Goal: Task Accomplishment & Management: Use online tool/utility

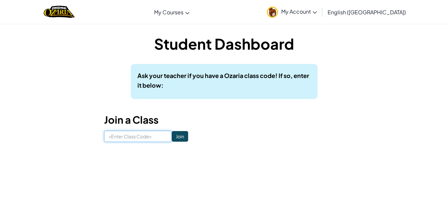
click at [149, 136] on input at bounding box center [138, 136] width 68 height 11
type input "EastSellLock"
click at [173, 139] on input "Join" at bounding box center [180, 136] width 16 height 11
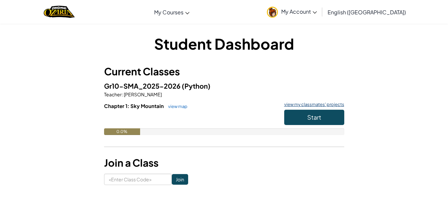
click at [331, 104] on link "view my classmates' projects" at bounding box center [312, 104] width 63 height 4
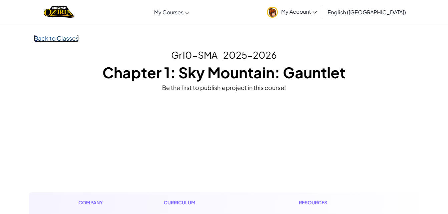
click at [53, 42] on link "Back to Classes" at bounding box center [56, 38] width 45 height 8
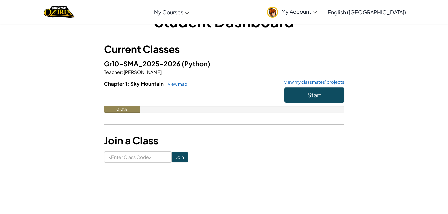
scroll to position [23, 0]
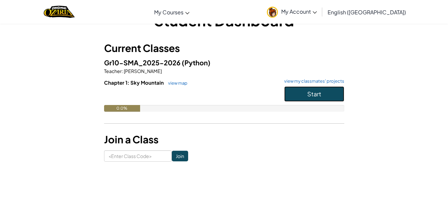
click at [324, 94] on button "Start" at bounding box center [314, 93] width 60 height 15
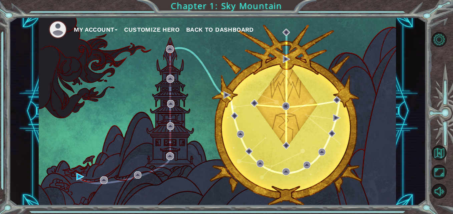
click at [103, 31] on button "My Account" at bounding box center [96, 30] width 44 height 10
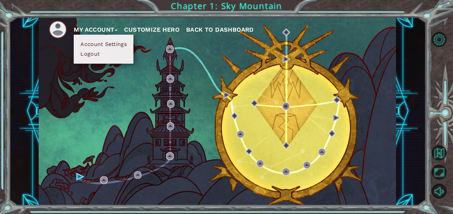
click at [95, 93] on div "My Account Account Settings Logout Customize Hero Back to Dashboard" at bounding box center [217, 111] width 357 height 188
click at [60, 28] on img at bounding box center [58, 29] width 18 height 18
click at [87, 42] on button "Account Settings" at bounding box center [103, 44] width 50 height 7
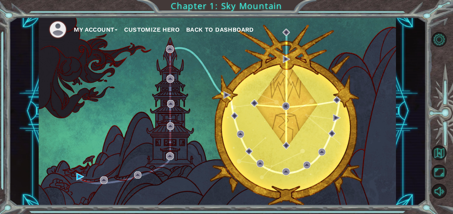
click at [91, 29] on button "My Account" at bounding box center [96, 30] width 44 height 10
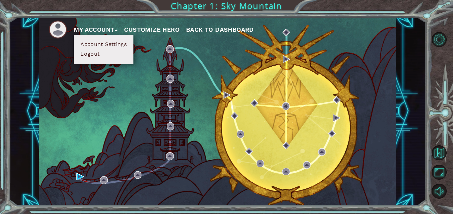
click at [91, 29] on button "My Account" at bounding box center [96, 30] width 44 height 10
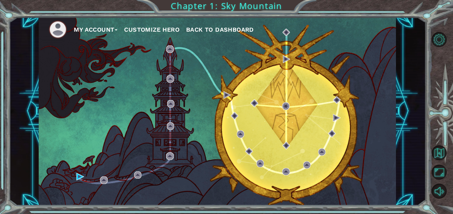
click at [164, 32] on button "Customize Hero" at bounding box center [151, 30] width 55 height 10
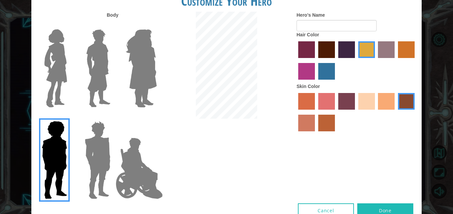
click at [58, 63] on img at bounding box center [56, 68] width 28 height 83
click at [70, 25] on input "Hero Connie" at bounding box center [70, 25] width 0 height 0
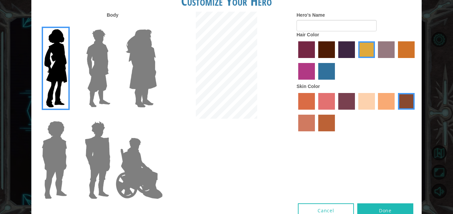
click at [87, 62] on img at bounding box center [98, 68] width 30 height 83
click at [113, 25] on input "Hero Lars" at bounding box center [113, 25] width 0 height 0
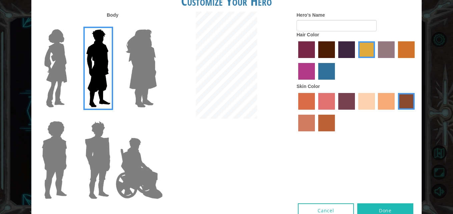
click at [141, 61] on img at bounding box center [141, 68] width 36 height 83
click at [156, 25] on input "Hero Amethyst" at bounding box center [156, 25] width 0 height 0
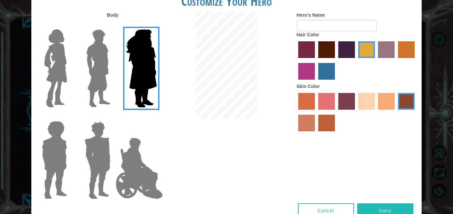
click at [129, 143] on img at bounding box center [139, 168] width 52 height 67
click at [156, 117] on input "Hero Jamie" at bounding box center [156, 117] width 0 height 0
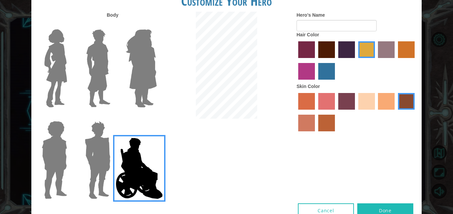
click at [95, 146] on img at bounding box center [97, 159] width 31 height 83
click at [113, 117] on input "Hero Garnet" at bounding box center [113, 117] width 0 height 0
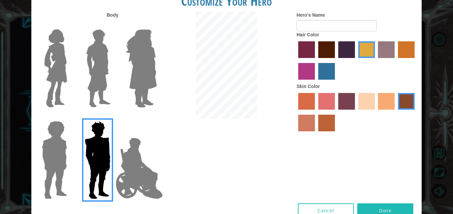
click at [57, 142] on img at bounding box center [54, 159] width 31 height 83
click at [70, 117] on input "Hero Steven" at bounding box center [70, 117] width 0 height 0
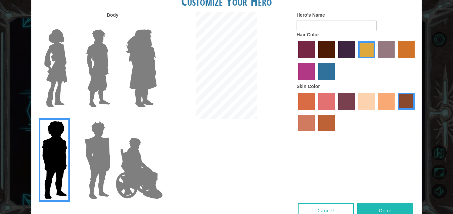
click at [65, 76] on img at bounding box center [56, 68] width 28 height 83
click at [70, 25] on input "Hero Connie" at bounding box center [70, 25] width 0 height 0
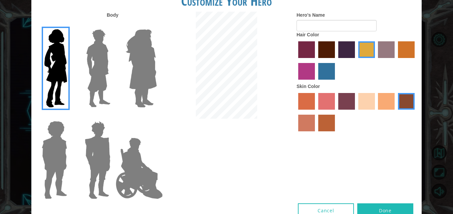
click at [96, 72] on img at bounding box center [98, 68] width 30 height 83
click at [113, 25] on input "Hero Lars" at bounding box center [113, 25] width 0 height 0
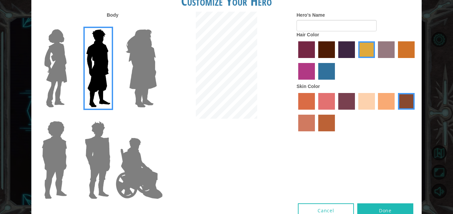
click at [129, 68] on img at bounding box center [141, 68] width 36 height 83
click at [156, 25] on input "Hero Amethyst" at bounding box center [156, 25] width 0 height 0
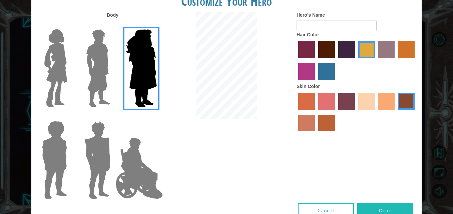
click at [372, 102] on label "sandy beach skin color" at bounding box center [366, 101] width 17 height 17
click at [356, 112] on input "sandy beach skin color" at bounding box center [356, 112] width 0 height 0
click at [329, 51] on label "maroon hair color" at bounding box center [326, 49] width 17 height 17
click at [316, 60] on input "maroon hair color" at bounding box center [316, 60] width 0 height 0
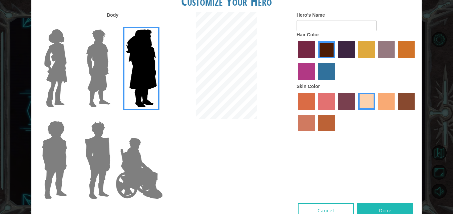
click at [304, 46] on label "paprika hair color" at bounding box center [306, 49] width 17 height 17
click at [296, 60] on input "paprika hair color" at bounding box center [296, 60] width 0 height 0
click at [308, 72] on label "medium red violet hair color" at bounding box center [306, 71] width 17 height 17
click at [415, 60] on input "medium red violet hair color" at bounding box center [415, 60] width 0 height 0
click at [327, 74] on label "lachmara hair color" at bounding box center [326, 71] width 17 height 17
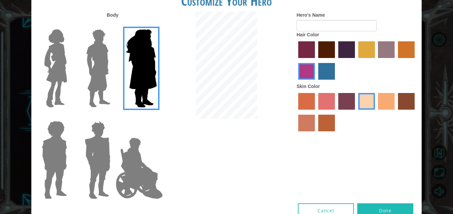
click at [316, 82] on input "lachmara hair color" at bounding box center [316, 82] width 0 height 0
click at [401, 54] on label "gold drop hair color" at bounding box center [406, 49] width 17 height 17
click at [395, 60] on input "gold drop hair color" at bounding box center [395, 60] width 0 height 0
click at [385, 50] on label "bazaar hair color" at bounding box center [386, 49] width 17 height 17
click at [376, 60] on input "bazaar hair color" at bounding box center [376, 60] width 0 height 0
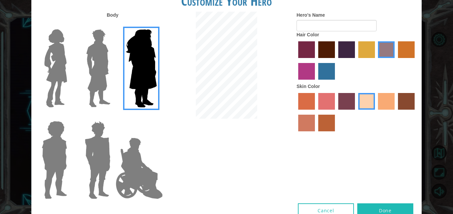
click at [370, 49] on label "tulip tree hair color" at bounding box center [366, 49] width 17 height 17
click at [356, 60] on input "tulip tree hair color" at bounding box center [356, 60] width 0 height 0
click at [344, 47] on label "hot purple hair color" at bounding box center [346, 49] width 17 height 17
click at [336, 60] on input "hot purple hair color" at bounding box center [336, 60] width 0 height 0
click at [329, 47] on label "maroon hair color" at bounding box center [326, 49] width 17 height 17
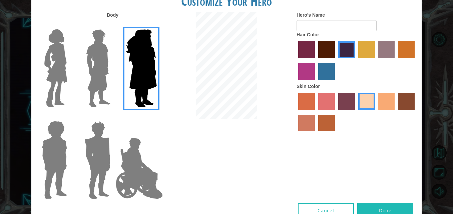
click at [316, 60] on input "maroon hair color" at bounding box center [316, 60] width 0 height 0
click at [307, 47] on label "paprika hair color" at bounding box center [306, 49] width 17 height 17
click at [296, 60] on input "paprika hair color" at bounding box center [296, 60] width 0 height 0
click at [385, 102] on label "tacao skin color" at bounding box center [386, 101] width 17 height 17
click at [376, 112] on input "tacao skin color" at bounding box center [376, 112] width 0 height 0
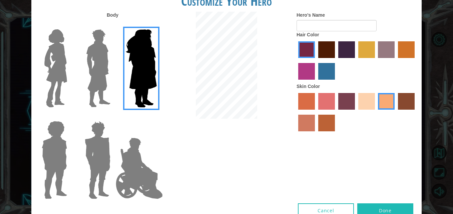
click at [369, 100] on label "sandy beach skin color" at bounding box center [366, 101] width 17 height 17
click at [356, 112] on input "sandy beach skin color" at bounding box center [356, 112] width 0 height 0
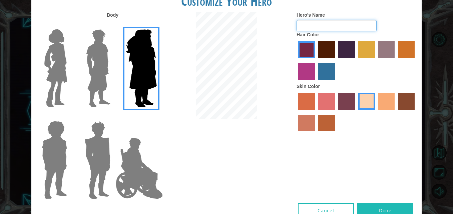
click at [314, 24] on input "Hero's Name" at bounding box center [336, 25] width 80 height 11
click at [363, 27] on input "Hero's Name" at bounding box center [336, 25] width 80 height 11
type input "Soapie"
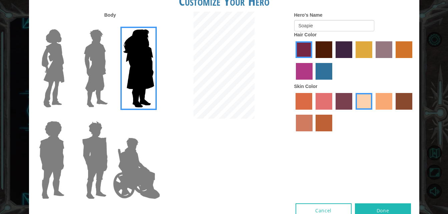
click at [379, 207] on button "Done" at bounding box center [383, 210] width 56 height 15
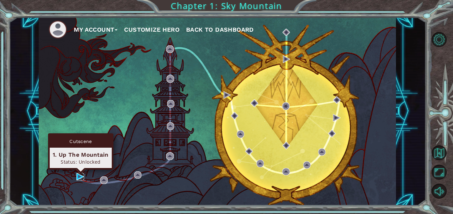
click at [80, 176] on img at bounding box center [79, 176] width 7 height 7
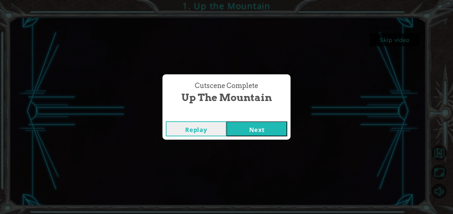
click at [274, 126] on button "Next" at bounding box center [256, 128] width 61 height 15
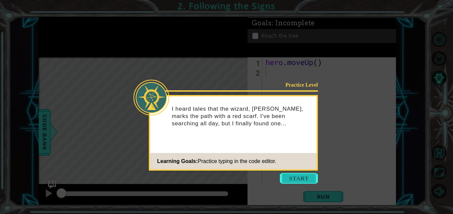
click at [290, 179] on button "Start" at bounding box center [299, 178] width 38 height 11
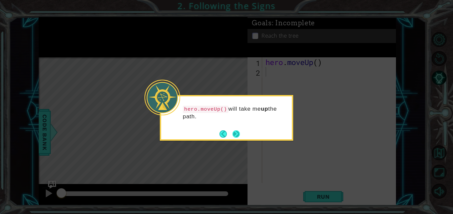
click at [237, 135] on button "Next" at bounding box center [235, 133] width 7 height 7
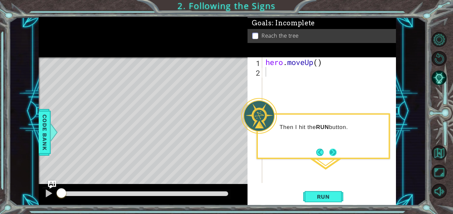
click at [334, 149] on button "Next" at bounding box center [333, 152] width 8 height 8
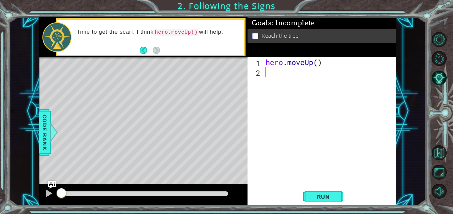
click at [273, 72] on div "hero . moveUp ( )" at bounding box center [330, 129] width 133 height 145
click at [331, 202] on button "Run" at bounding box center [323, 196] width 40 height 15
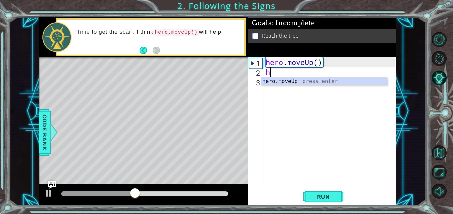
type textarea "he"
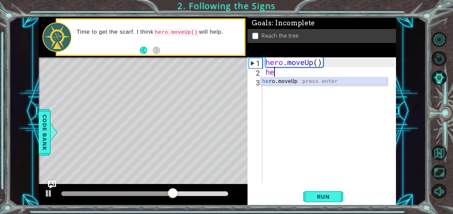
click at [301, 81] on div "he ro.moveUp press enter" at bounding box center [324, 89] width 126 height 24
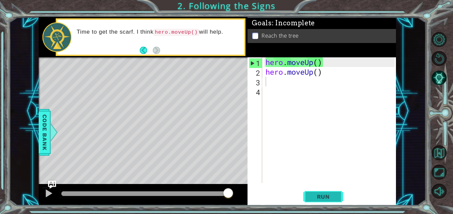
click at [326, 198] on span "Run" at bounding box center [323, 196] width 26 height 7
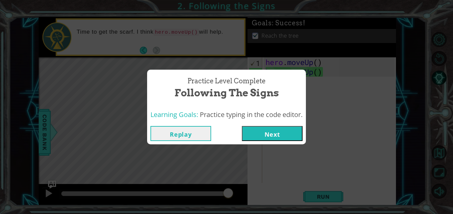
click at [281, 136] on button "Next" at bounding box center [272, 133] width 61 height 15
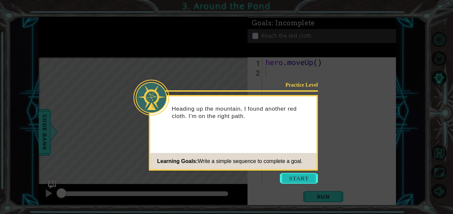
click at [288, 177] on button "Start" at bounding box center [299, 178] width 38 height 11
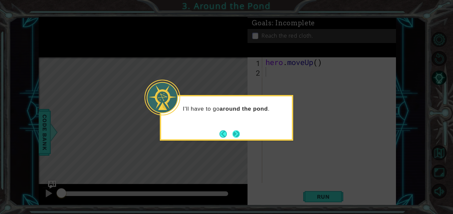
click at [239, 132] on button "Next" at bounding box center [235, 133] width 7 height 7
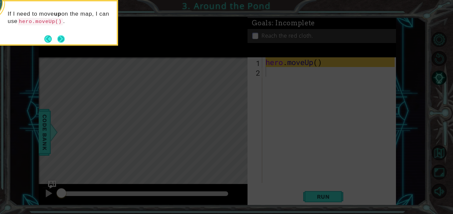
click at [61, 36] on button "Next" at bounding box center [60, 38] width 7 height 7
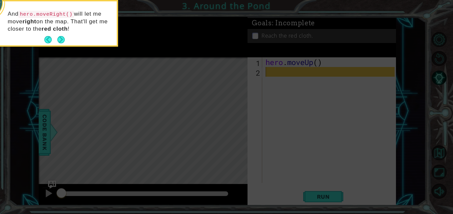
click at [61, 36] on button "Next" at bounding box center [60, 39] width 7 height 7
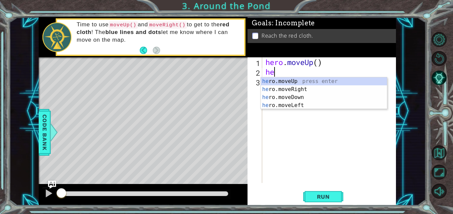
type textarea "hero"
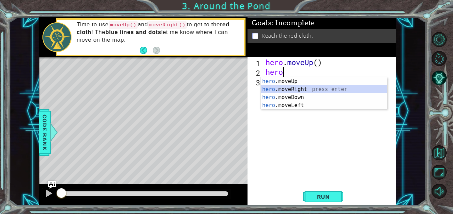
click at [288, 88] on div "hero .moveUp press enter hero .moveRight press enter hero .moveDown press enter…" at bounding box center [324, 101] width 126 height 48
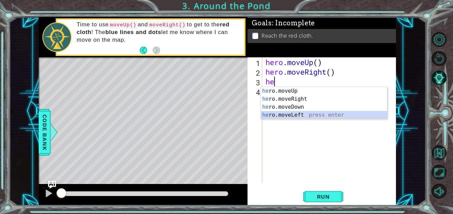
click at [294, 113] on div "he ro.moveUp press enter he ro.moveRight press enter he ro.moveDown press enter…" at bounding box center [324, 111] width 126 height 48
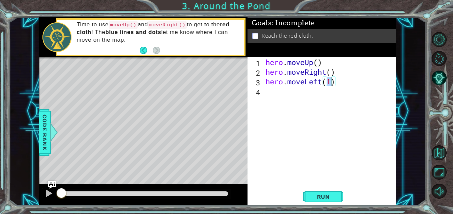
type textarea "hero.moveLeft()"
click at [334, 82] on div "hero . moveUp ( ) hero . moveRight ( ) hero . moveLeft ( )" at bounding box center [330, 129] width 133 height 145
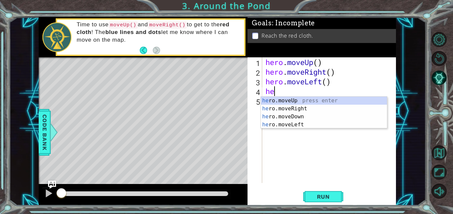
scroll to position [0, 0]
type textarea "hero"
click at [331, 100] on div "hero .moveUp press enter hero .moveRight press enter hero .moveDown press enter…" at bounding box center [324, 121] width 126 height 48
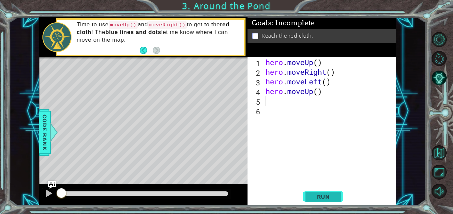
click at [322, 194] on span "Run" at bounding box center [323, 196] width 26 height 7
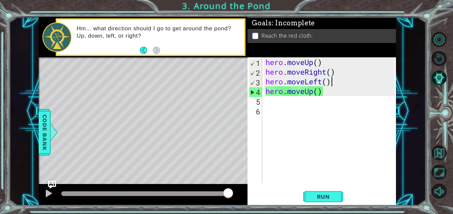
click at [336, 79] on div "hero . moveUp ( ) hero . moveRight ( ) hero . moveLeft ( ) hero . moveUp ( )" at bounding box center [330, 129] width 133 height 145
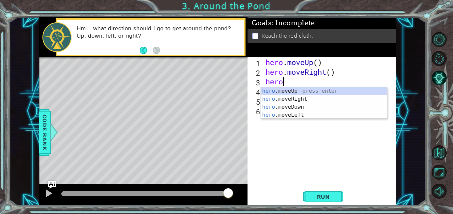
type textarea "h"
type textarea "he"
click at [294, 93] on div "he ro.moveUp press enter he ro.moveRight press enter he ro.moveDown press enter…" at bounding box center [324, 111] width 126 height 48
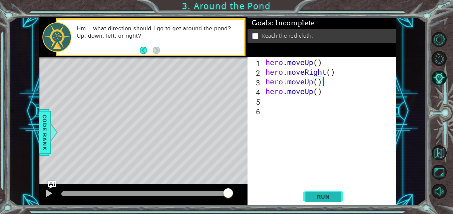
type textarea "hero.moveUp()"
click at [329, 195] on span "Run" at bounding box center [323, 196] width 26 height 7
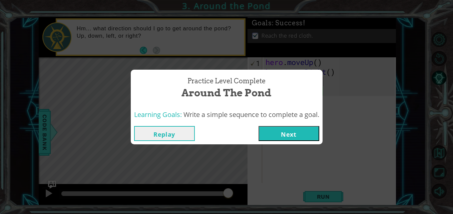
click at [288, 134] on button "Next" at bounding box center [288, 133] width 61 height 15
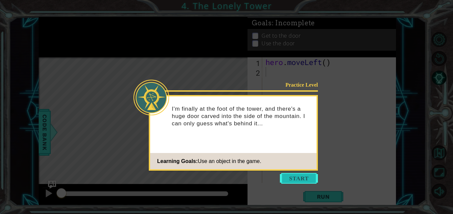
click at [295, 176] on button "Start" at bounding box center [299, 178] width 38 height 11
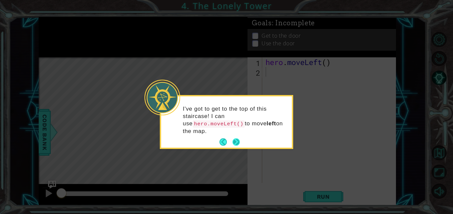
click at [239, 138] on button "Next" at bounding box center [235, 141] width 7 height 7
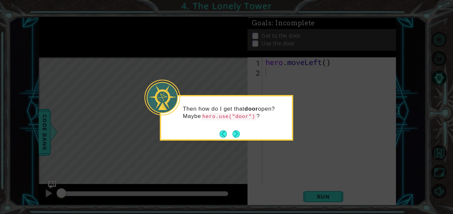
click at [239, 133] on button "Next" at bounding box center [235, 133] width 7 height 7
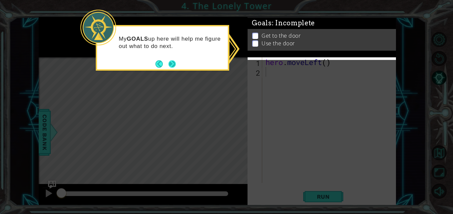
click at [173, 68] on button "Next" at bounding box center [171, 63] width 7 height 7
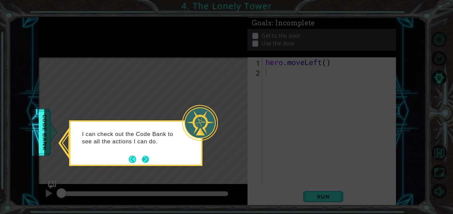
click at [145, 158] on button "Next" at bounding box center [145, 159] width 7 height 7
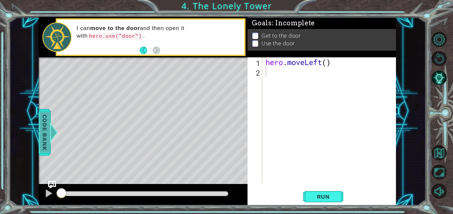
click at [53, 133] on div at bounding box center [53, 132] width 8 height 20
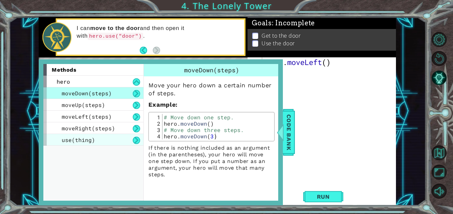
click at [103, 139] on div "use(thing)" at bounding box center [93, 140] width 100 height 12
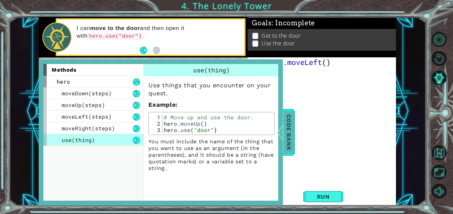
click at [287, 136] on span "Code Bank" at bounding box center [287, 132] width 11 height 41
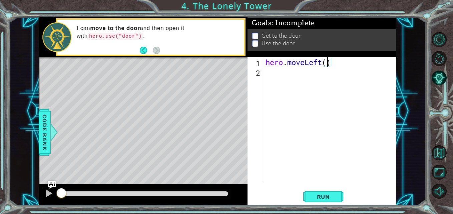
click at [327, 61] on div "hero . moveLeft ( )" at bounding box center [330, 129] width 133 height 145
type textarea "hero.moveLeft(2)"
click at [274, 71] on div "hero . moveLeft ( 2 )" at bounding box center [330, 129] width 133 height 145
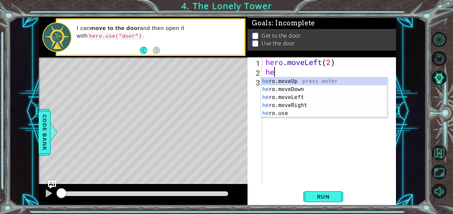
scroll to position [0, 0]
type textarea "hero"
click at [280, 81] on div "hero .moveUp press enter hero .moveDown press enter hero .moveLeft press enter …" at bounding box center [324, 105] width 126 height 56
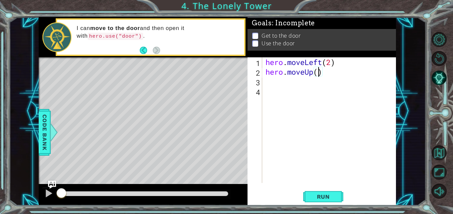
click at [317, 73] on div "hero . moveLeft ( 2 ) hero . moveUp ( )" at bounding box center [330, 129] width 133 height 145
type textarea "hero.moveUp(2)"
click at [333, 75] on div "hero . moveLeft ( 2 ) hero . moveUp ( 2 )" at bounding box center [330, 129] width 133 height 145
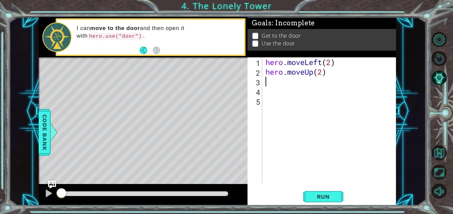
type textarea "he"
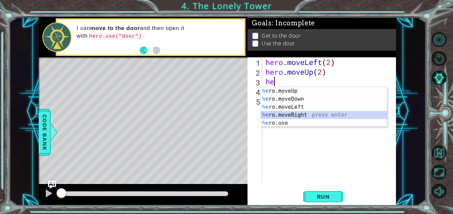
click at [295, 114] on div "he ro.moveUp press enter he ro.moveDown press enter he ro.moveLeft press enter …" at bounding box center [324, 115] width 126 height 56
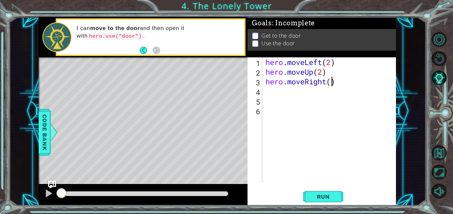
click at [330, 86] on div "hero . moveLeft ( 2 ) hero . moveUp ( 2 ) hero . moveRight ( )" at bounding box center [330, 129] width 133 height 145
type textarea "hero.moveRight(2)"
click at [354, 81] on div "hero . moveLeft ( 2 ) hero . moveUp ( 2 ) hero . moveRight ( 2 )" at bounding box center [330, 129] width 133 height 145
type textarea "hero.use("door")"
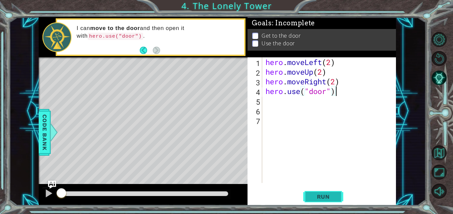
click at [325, 196] on span "Run" at bounding box center [323, 196] width 26 height 7
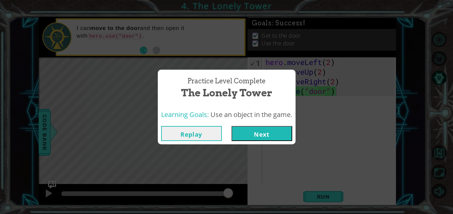
click at [267, 136] on button "Next" at bounding box center [261, 133] width 61 height 15
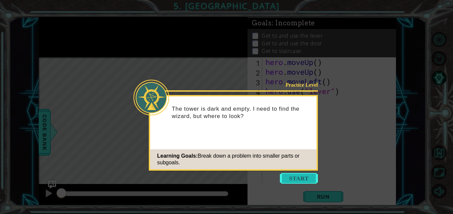
click at [284, 176] on button "Start" at bounding box center [299, 178] width 38 height 11
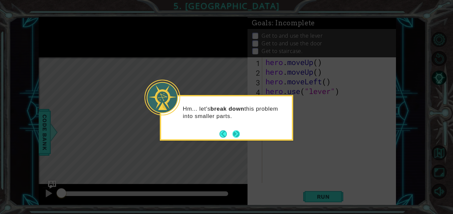
click at [238, 133] on button "Next" at bounding box center [235, 133] width 7 height 7
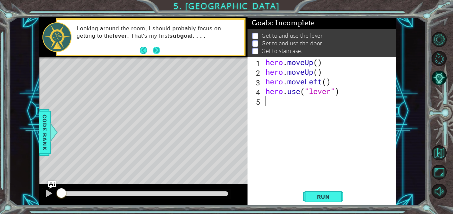
click at [159, 50] on button "Next" at bounding box center [156, 50] width 7 height 7
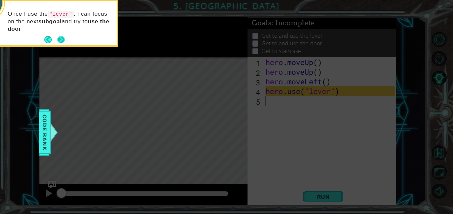
click at [62, 39] on button "Next" at bounding box center [60, 39] width 7 height 7
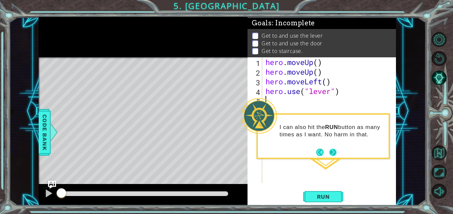
click at [333, 152] on button "Next" at bounding box center [332, 152] width 7 height 7
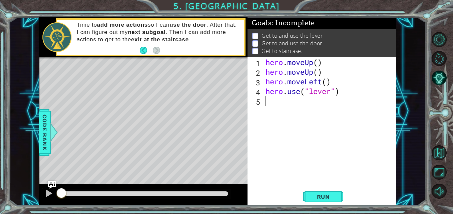
click at [282, 99] on div "hero . moveUp ( ) hero . moveUp ( ) hero . moveLeft ( ) hero . use ( "lever" )" at bounding box center [330, 129] width 133 height 145
type textarea "hero.moveRight(3)"
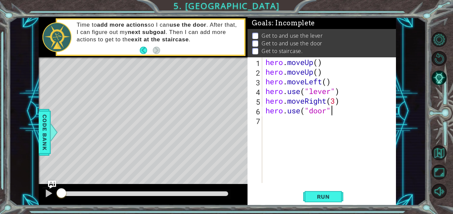
scroll to position [0, 3]
type textarea "hero.use("door")"
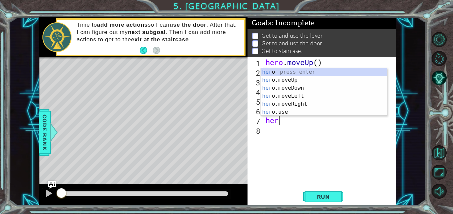
scroll to position [0, 0]
type textarea "hero."
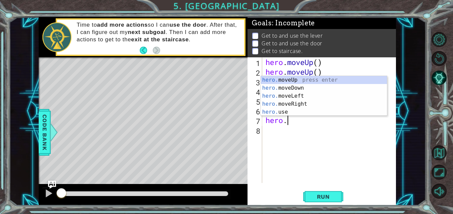
scroll to position [0, 1]
click at [304, 79] on div "hero. moveUp press enter hero. moveDown press enter hero. moveLeft press enter …" at bounding box center [324, 104] width 126 height 56
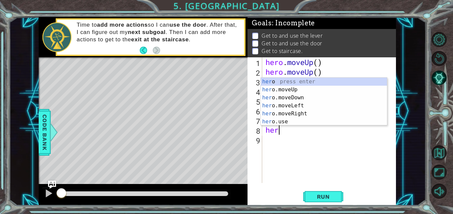
scroll to position [0, 0]
type textarea "hero"
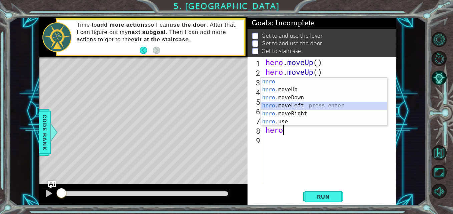
click at [294, 106] on div "hero press enter hero .moveUp press enter hero .moveDown press enter hero .move…" at bounding box center [324, 110] width 126 height 64
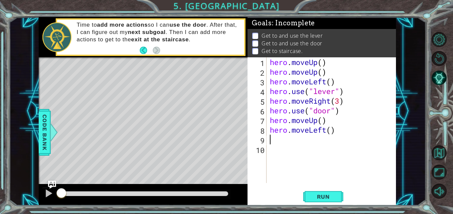
scroll to position [0, 0]
click at [330, 131] on div "hero . moveUp ( ) hero . moveUp ( ) hero . moveLeft ( ) hero . use ( "lever" ) …" at bounding box center [332, 129] width 129 height 145
click at [323, 197] on span "Run" at bounding box center [323, 196] width 26 height 7
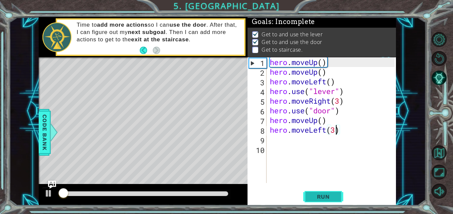
scroll to position [5, 0]
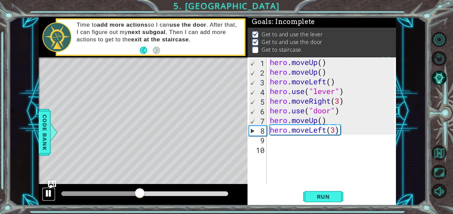
click at [50, 194] on div at bounding box center [48, 193] width 9 height 9
click at [322, 121] on div "hero . moveUp ( ) hero . moveUp ( ) hero . moveLeft ( ) hero . use ( "lever" ) …" at bounding box center [332, 129] width 129 height 145
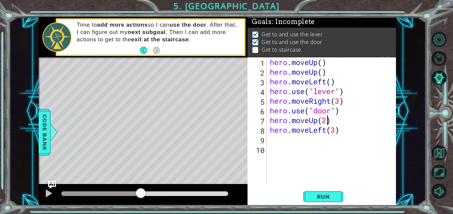
click at [349, 130] on div "hero . moveUp ( ) hero . moveUp ( ) hero . moveLeft ( ) hero . use ( "lever" ) …" at bounding box center [332, 129] width 129 height 145
type textarea "hero.moveLeft(3)"
type textarea "he"
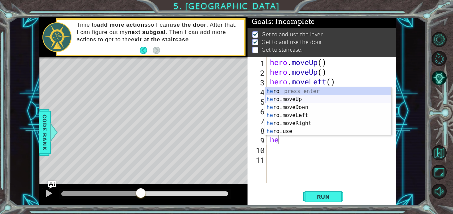
click at [307, 97] on div "he ro press enter he ro.moveUp press enter he ro.moveDown press enter he ro.mov…" at bounding box center [328, 119] width 126 height 64
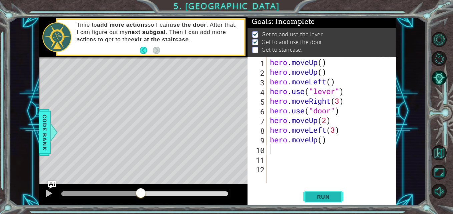
click at [323, 193] on button "Run" at bounding box center [323, 196] width 40 height 15
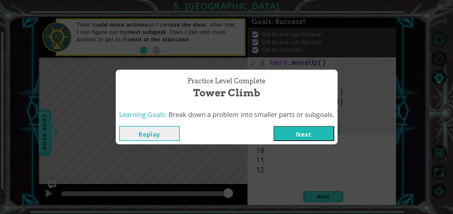
click at [311, 135] on button "Next" at bounding box center [303, 133] width 61 height 15
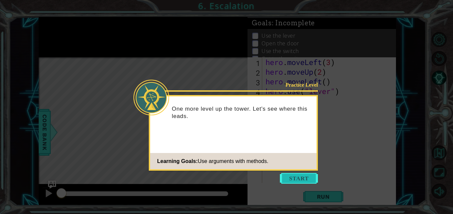
click at [300, 176] on button "Start" at bounding box center [299, 178] width 38 height 11
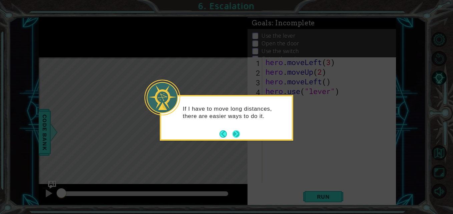
click at [237, 135] on button "Next" at bounding box center [235, 133] width 7 height 7
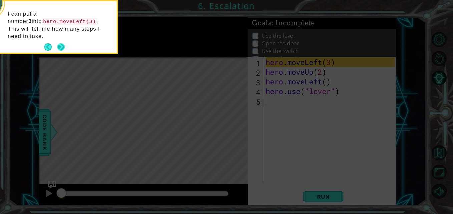
click at [62, 43] on button "Next" at bounding box center [60, 46] width 7 height 7
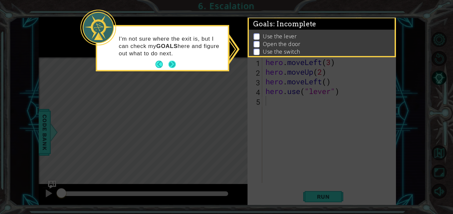
click at [172, 67] on button "Next" at bounding box center [171, 64] width 7 height 7
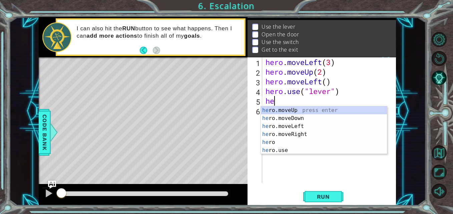
scroll to position [0, 0]
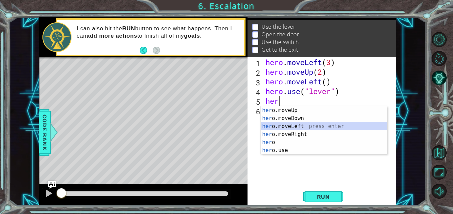
click at [293, 128] on div "her o.moveUp press enter her o.moveDown press enter her o.moveLeft press enter …" at bounding box center [324, 138] width 126 height 64
type textarea "hero.moveLeft(1)"
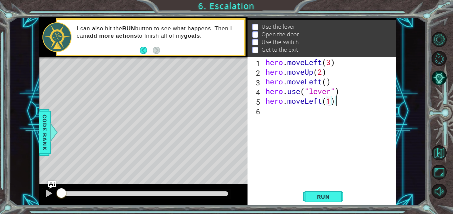
click at [339, 102] on div "hero . moveLeft ( 3 ) hero . moveUp ( 2 ) hero . moveLeft ( ) hero . use ( "lev…" at bounding box center [330, 129] width 133 height 145
type textarea "hero.use("door")"
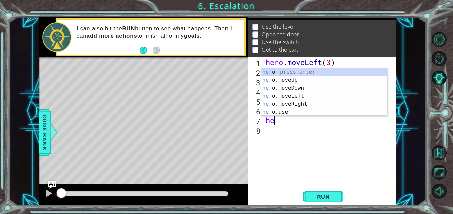
scroll to position [0, 0]
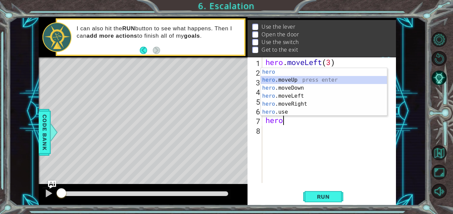
click at [297, 80] on div "hero press enter hero .moveUp press enter hero .moveDown press enter hero .move…" at bounding box center [324, 100] width 126 height 64
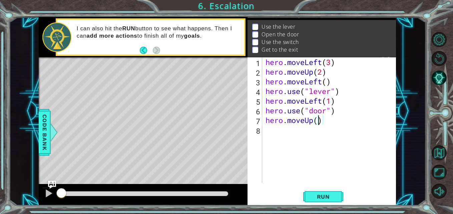
type textarea "hero.moveUp(2)"
click at [331, 120] on div "hero . moveLeft ( 3 ) hero . moveUp ( 2 ) hero . moveLeft ( ) hero . use ( "lev…" at bounding box center [330, 129] width 133 height 145
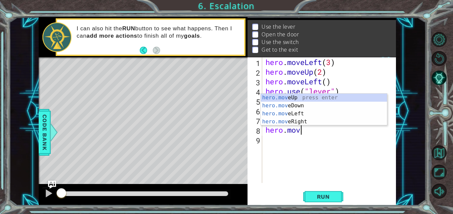
scroll to position [0, 1]
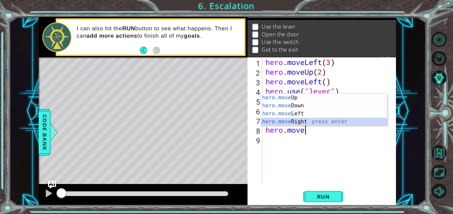
click at [309, 118] on div "hero.move Up press enter hero.move Down press enter hero.move Left press enter …" at bounding box center [324, 118] width 126 height 48
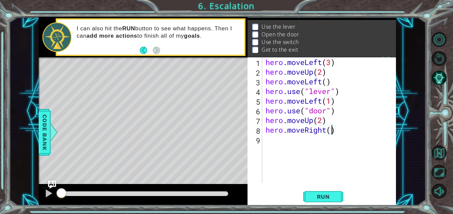
type textarea "hero.moveRight(3)"
click at [343, 133] on div "hero . moveLeft ( 3 ) hero . moveUp ( 2 ) hero . moveLeft ( ) hero . use ( "lev…" at bounding box center [330, 129] width 133 height 145
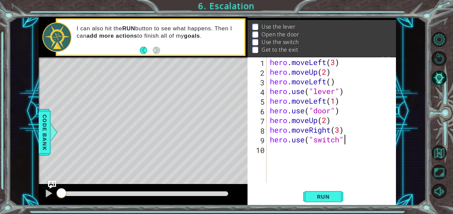
type textarea "hero.use("switch")"
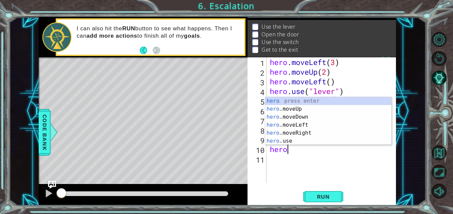
scroll to position [0, 1]
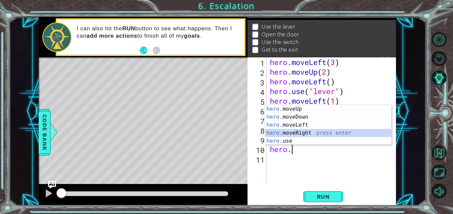
click at [331, 130] on div "hero. moveUp press enter hero. moveDown press enter hero. moveLeft press enter …" at bounding box center [328, 133] width 126 height 56
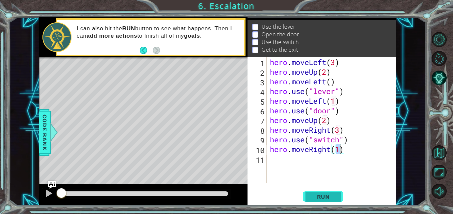
click at [315, 200] on span "Run" at bounding box center [323, 196] width 26 height 7
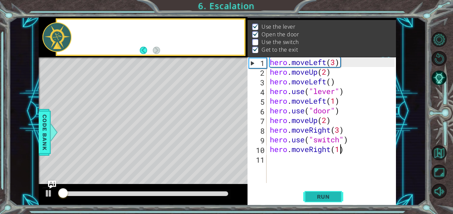
scroll to position [9, 0]
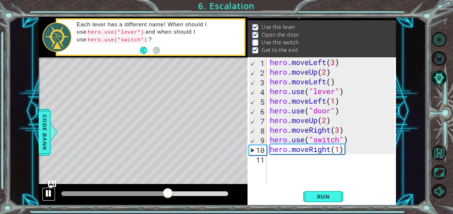
click at [49, 194] on div at bounding box center [48, 193] width 9 height 9
click at [339, 131] on div "hero . moveLeft ( 3 ) hero . moveUp ( 2 ) hero . moveLeft ( ) hero . use ( "lev…" at bounding box center [332, 129] width 129 height 145
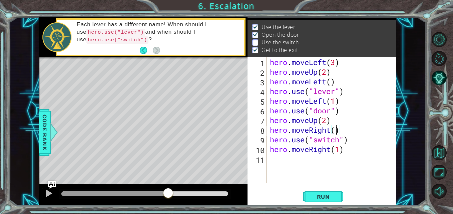
scroll to position [0, 3]
type textarea "hero.moveRight(2)"
click at [319, 199] on span "Run" at bounding box center [323, 196] width 26 height 7
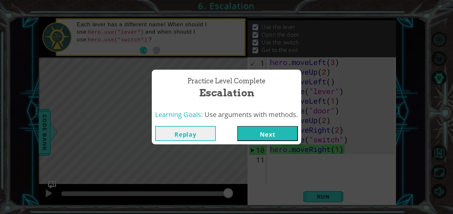
click at [289, 135] on button "Next" at bounding box center [267, 133] width 61 height 15
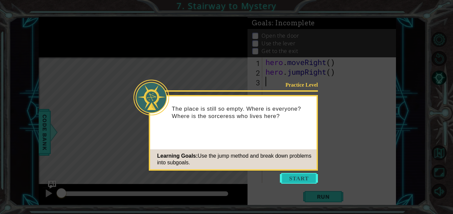
click at [287, 175] on button "Start" at bounding box center [299, 178] width 38 height 11
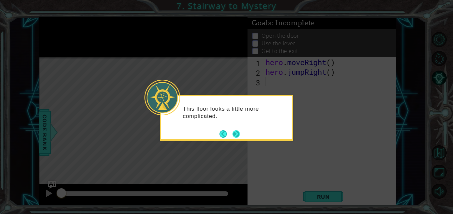
click at [239, 132] on button "Next" at bounding box center [236, 134] width 8 height 8
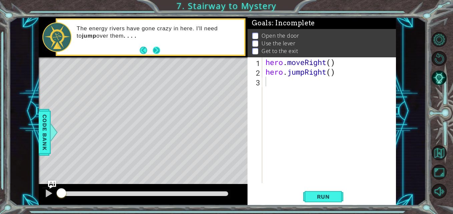
click at [153, 49] on button "Next" at bounding box center [156, 50] width 7 height 7
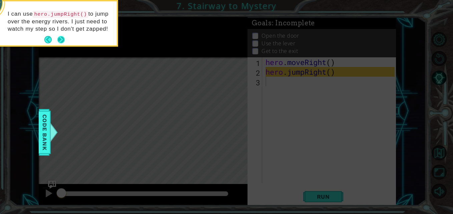
click at [62, 38] on button "Next" at bounding box center [60, 39] width 7 height 7
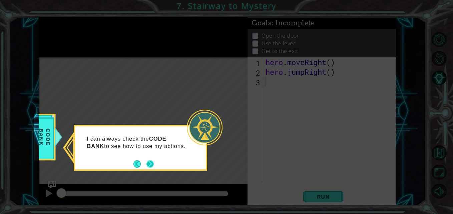
click at [153, 164] on button "Next" at bounding box center [149, 163] width 7 height 7
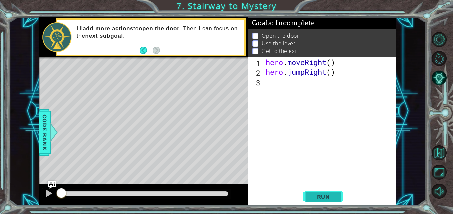
click at [332, 197] on span "Run" at bounding box center [323, 196] width 26 height 7
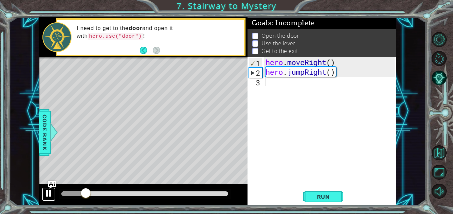
click at [51, 192] on div at bounding box center [48, 193] width 9 height 9
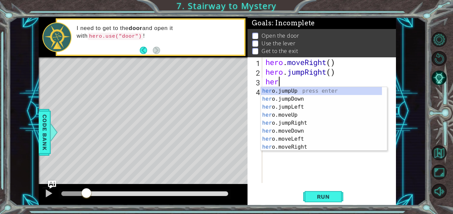
scroll to position [0, 0]
type textarea "hero"
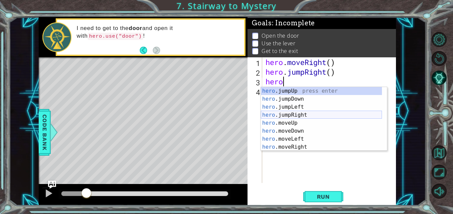
click at [300, 115] on div "hero .jumpUp press enter hero .jumpDown press enter hero .jumpLeft press enter …" at bounding box center [321, 127] width 121 height 80
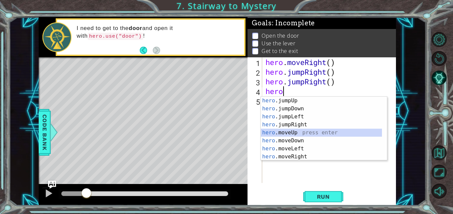
click at [292, 135] on div "hero .jumpUp press enter hero .jumpDown press enter hero .jumpLeft press enter …" at bounding box center [321, 137] width 121 height 80
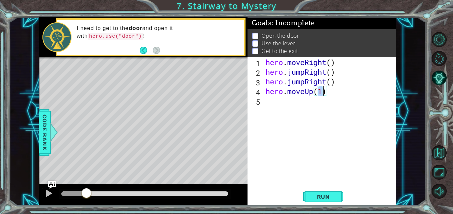
type textarea "hero.moveUp()"
click at [326, 94] on div "hero . moveRight ( ) hero . jumpRight ( ) hero . jumpRight ( ) hero . moveUp ( )" at bounding box center [330, 129] width 133 height 145
type textarea "hero.use("door")"
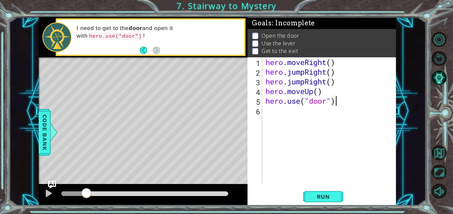
click at [341, 104] on div "hero . moveRight ( ) hero . jumpRight ( ) hero . jumpRight ( ) hero . moveUp ( …" at bounding box center [330, 129] width 133 height 145
type textarea "hero.moveUp(2)"
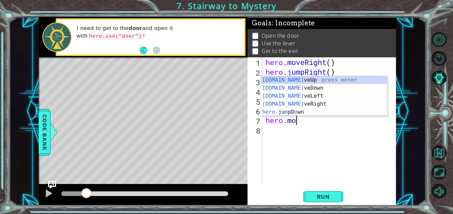
scroll to position [0, 1]
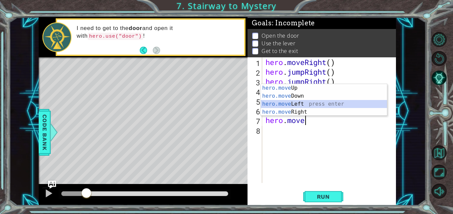
click at [298, 103] on div "hero.move Up press enter hero.move Down press enter hero.move Left press enter …" at bounding box center [324, 108] width 126 height 48
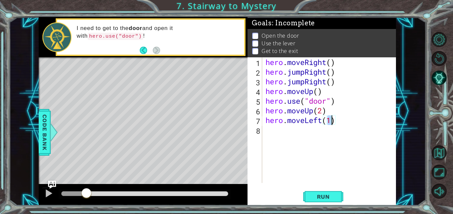
type textarea "hero.moveLeft()"
click at [337, 121] on div "hero . moveRight ( ) hero . jumpRight ( ) hero . jumpRight ( ) hero . moveUp ( …" at bounding box center [330, 129] width 133 height 145
type textarea "hero.use("lever")"
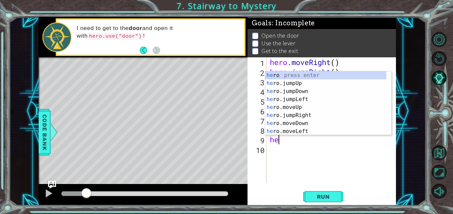
scroll to position [0, 0]
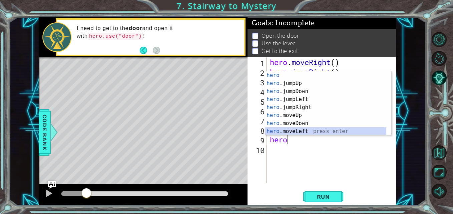
click at [311, 127] on div "hero press enter hero .jumpUp press enter hero .jumpDown press enter hero .jump…" at bounding box center [325, 111] width 121 height 80
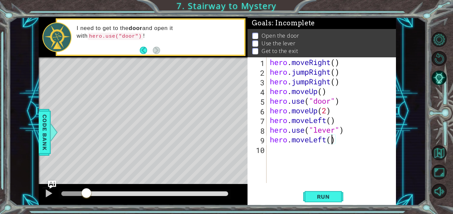
type textarea "hero.moveLeft(2)"
click at [347, 142] on div "hero . moveRight ( ) hero . jumpRight ( ) hero . jumpRight ( ) hero . moveUp ( …" at bounding box center [332, 129] width 129 height 145
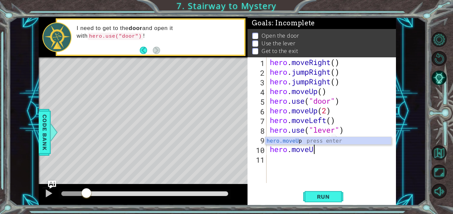
scroll to position [0, 1]
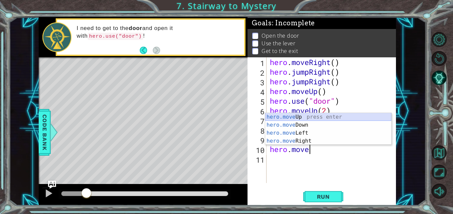
click at [325, 116] on div "hero.move Up press enter hero.move Down press enter hero.move Left press enter …" at bounding box center [328, 137] width 126 height 48
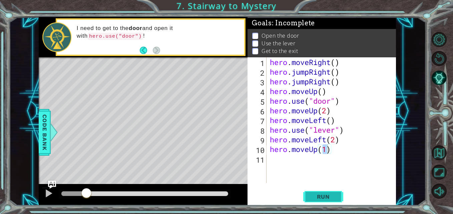
click at [325, 197] on span "Run" at bounding box center [323, 196] width 26 height 7
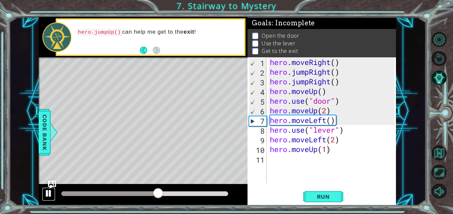
click at [46, 189] on div at bounding box center [48, 193] width 9 height 9
click at [309, 82] on div "hero . moveRight ( ) hero . jumpRight ( ) hero . jumpRight ( ) hero . moveUp ( …" at bounding box center [332, 129] width 129 height 145
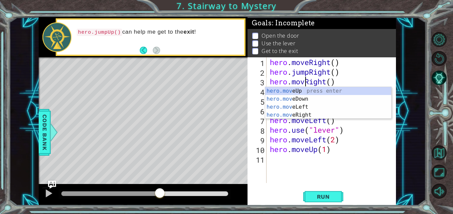
scroll to position [0, 2]
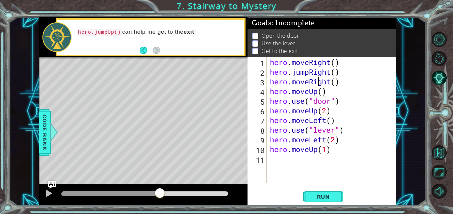
click at [319, 83] on div "hero . moveRight ( ) hero . jumpRight ( ) hero . moveRight ( ) hero . moveUp ( …" at bounding box center [332, 129] width 129 height 145
click at [312, 198] on span "Run" at bounding box center [323, 196] width 26 height 7
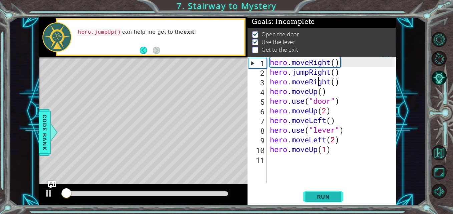
scroll to position [5, 0]
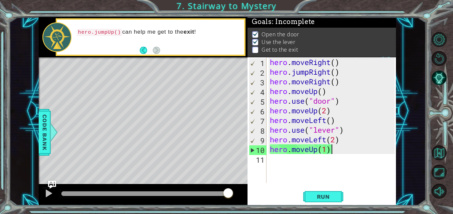
click at [335, 150] on div "hero . moveRight ( ) hero . jumpRight ( ) hero . moveRight ( ) hero . moveUp ( …" at bounding box center [332, 129] width 129 height 145
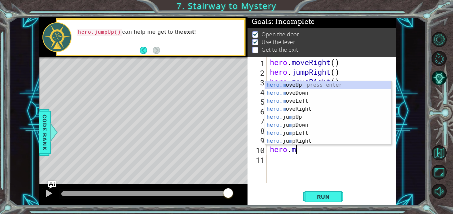
type textarea "hero."
click at [305, 86] on div "hero. jumpUp press enter hero. jumpDown press enter hero. jumpLeft press enter …" at bounding box center [325, 121] width 121 height 80
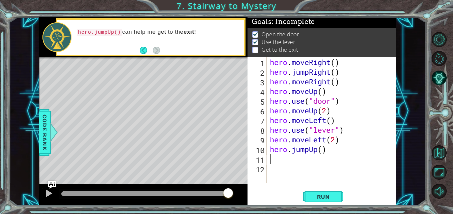
scroll to position [0, 0]
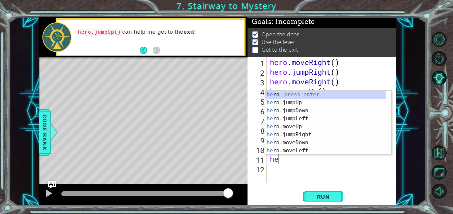
type textarea "hero"
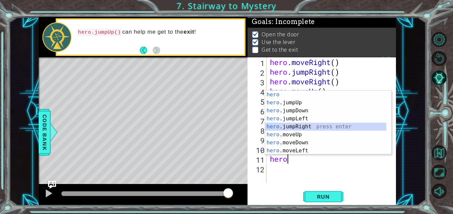
click at [294, 125] on div "hero press enter hero .jumpUp press enter hero .jumpDown press enter hero .jump…" at bounding box center [325, 131] width 121 height 80
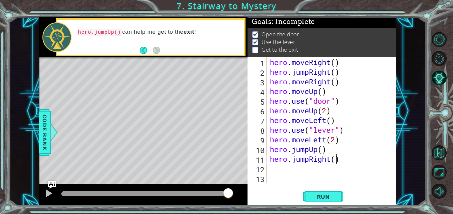
click at [335, 158] on div "hero . moveRight ( ) hero . jumpRight ( ) hero . moveRight ( ) hero . moveUp ( …" at bounding box center [332, 129] width 129 height 145
click at [356, 160] on div "hero . moveRight ( ) hero . jumpRight ( ) hero . moveRight ( ) hero . moveUp ( …" at bounding box center [332, 129] width 129 height 145
type textarea "hero.jumpRight(2)"
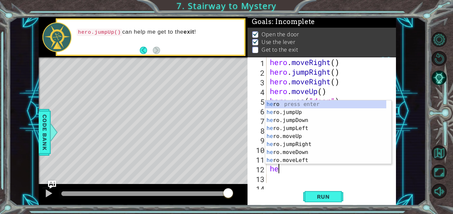
scroll to position [0, 0]
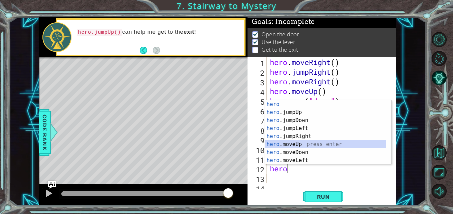
click at [297, 146] on div "hero press enter hero .jumpUp press enter hero .jumpDown press enter hero .jump…" at bounding box center [325, 140] width 121 height 80
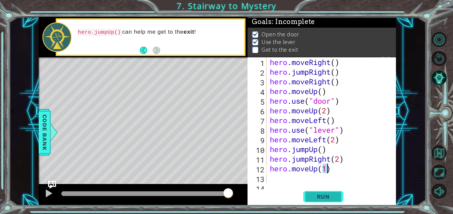
type textarea "hero.moveUp(1)"
click at [319, 196] on span "Run" at bounding box center [323, 196] width 26 height 7
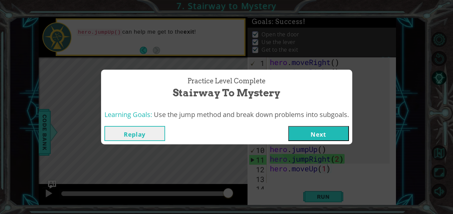
click at [307, 135] on button "Next" at bounding box center [318, 133] width 61 height 15
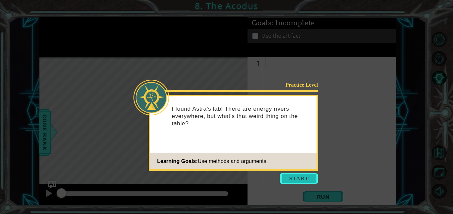
click at [294, 176] on button "Start" at bounding box center [299, 178] width 38 height 11
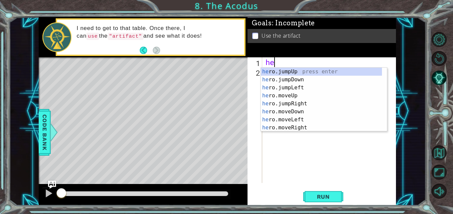
scroll to position [0, 0]
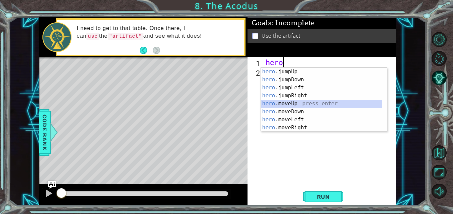
click at [282, 104] on div "hero .jumpUp press enter hero .jumpDown press enter hero .jumpLeft press enter …" at bounding box center [321, 108] width 121 height 80
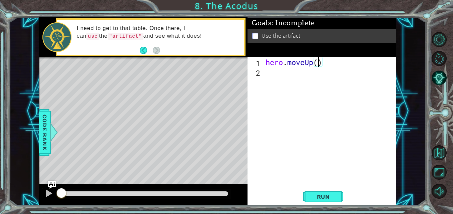
type textarea "hero.moveUp(2)"
click at [328, 65] on div "hero . moveUp ( 2 )" at bounding box center [330, 129] width 133 height 145
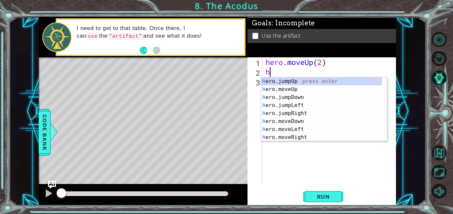
type textarea "he"
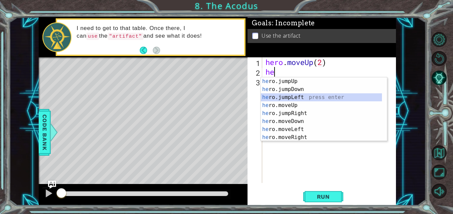
click at [293, 98] on div "he ro.jumpUp press enter he ro.jumpDown press enter he ro.jumpLeft press enter …" at bounding box center [321, 117] width 121 height 80
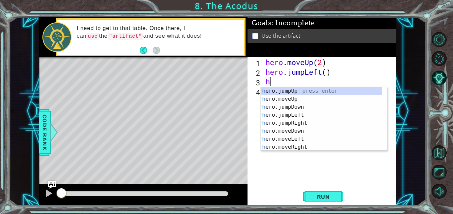
type textarea "he"
click at [305, 98] on div "he ro.jumpUp press enter he ro.jumpDown press enter he ro.jumpLeft press enter …" at bounding box center [321, 127] width 121 height 80
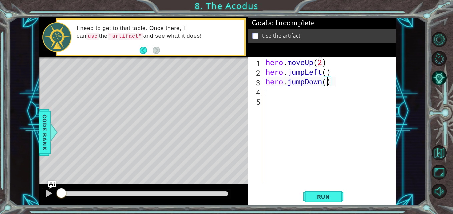
click at [326, 84] on div "hero . moveUp ( 2 ) hero . jumpLeft ( ) hero . jumpDown ( )" at bounding box center [330, 129] width 133 height 145
type textarea "hero.jumpDown(2)"
click at [339, 83] on div "hero . moveUp ( 2 ) hero . jumpLeft ( ) hero . jumpDown ( 2 )" at bounding box center [330, 129] width 133 height 145
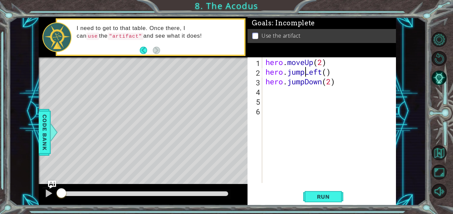
click at [305, 72] on div "hero . moveUp ( 2 ) hero . jumpLeft ( ) hero . jumpDown ( 2 )" at bounding box center [330, 129] width 133 height 145
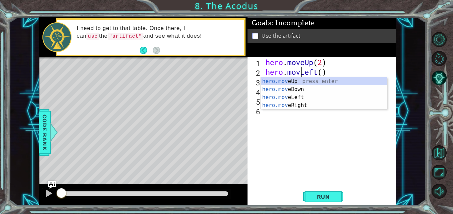
scroll to position [0, 2]
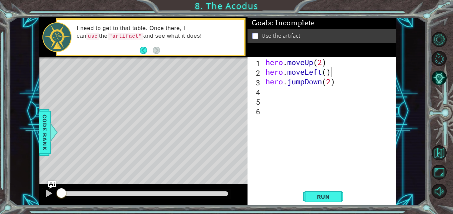
click at [332, 71] on div "hero . moveUp ( 2 ) hero . moveLeft ( ) hero . jumpDown ( 2 )" at bounding box center [330, 129] width 133 height 145
click at [305, 84] on div "hero . moveUp ( 2 ) hero . moveLeft ( ) hero . jumpDown ( 2 )" at bounding box center [330, 129] width 133 height 145
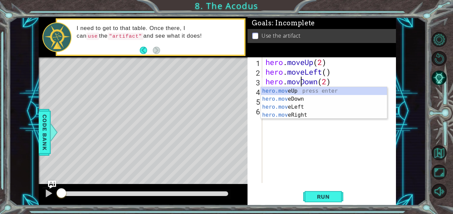
type textarea "hero.moveDown(2)"
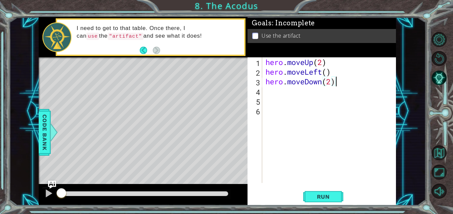
click at [336, 86] on div "hero . moveUp ( 2 ) hero . moveLeft ( ) hero . moveDown ( 2 )" at bounding box center [330, 129] width 133 height 145
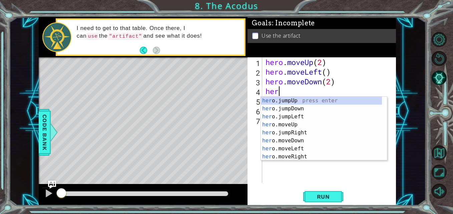
scroll to position [0, 0]
type textarea "hero"
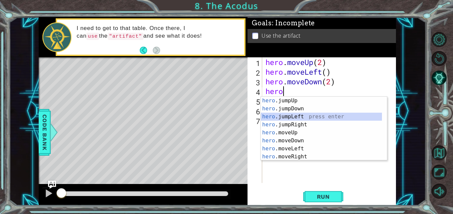
click at [295, 115] on div "hero .jumpUp press enter hero .jumpDown press enter hero .jumpLeft press enter …" at bounding box center [321, 137] width 121 height 80
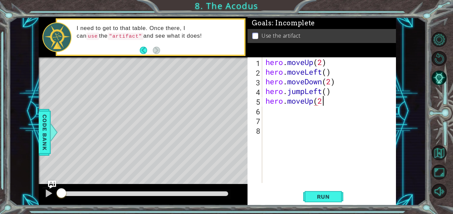
scroll to position [0, 2]
type textarea "hero.moveUp(2)"
type textarea "hero.moveRight()"
click at [340, 114] on div "hero . moveUp ( 2 ) hero . moveLeft ( ) hero . moveDown ( 2 ) hero . jumpLeft (…" at bounding box center [330, 129] width 133 height 145
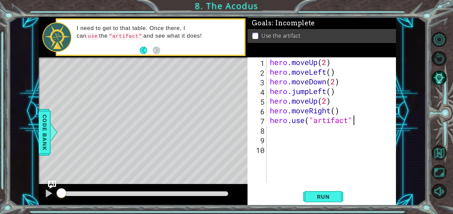
scroll to position [0, 4]
type textarea "hero.use("artifact")"
click at [322, 194] on span "Run" at bounding box center [323, 196] width 26 height 7
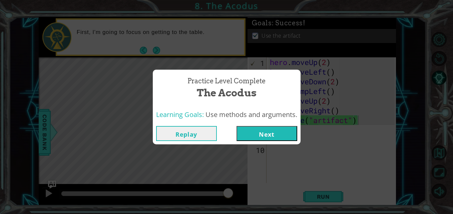
click at [266, 135] on button "Next" at bounding box center [266, 133] width 61 height 15
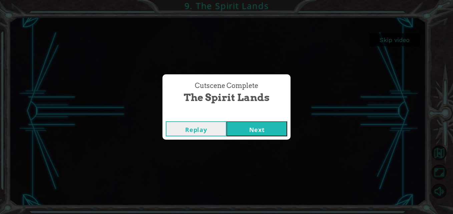
click at [236, 126] on button "Next" at bounding box center [256, 128] width 61 height 15
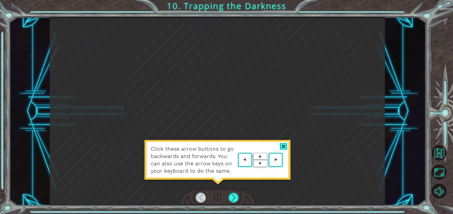
click at [281, 147] on div at bounding box center [284, 146] width 8 height 7
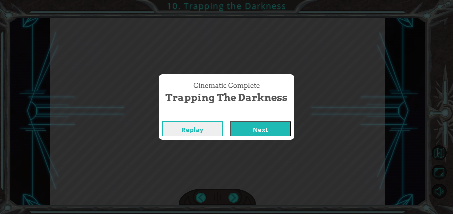
click at [281, 131] on button "Next" at bounding box center [260, 128] width 61 height 15
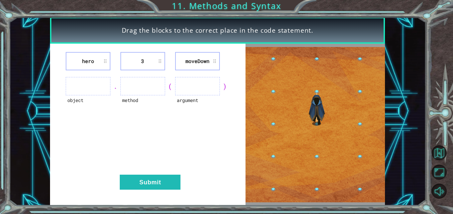
click at [94, 85] on ul at bounding box center [88, 86] width 45 height 18
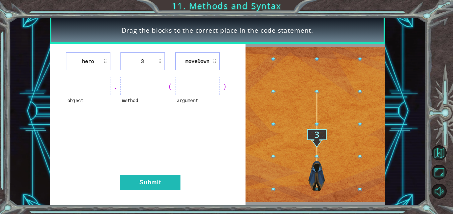
click at [147, 62] on li "3" at bounding box center [142, 61] width 45 height 18
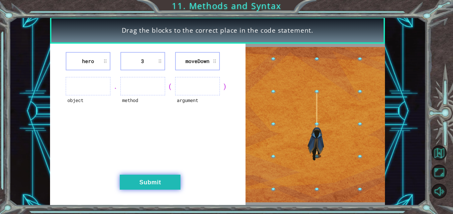
click at [165, 183] on button "Submit" at bounding box center [150, 182] width 61 height 15
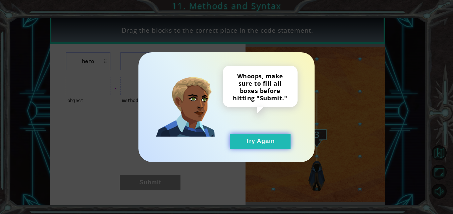
click at [238, 143] on button "Try Again" at bounding box center [260, 141] width 61 height 15
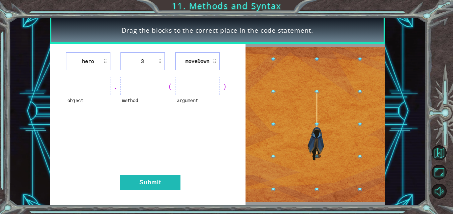
click at [208, 85] on ul at bounding box center [197, 86] width 45 height 18
click at [92, 88] on ul at bounding box center [88, 86] width 45 height 18
click at [105, 62] on li "hero" at bounding box center [88, 61] width 45 height 18
click at [93, 85] on ul at bounding box center [88, 86] width 45 height 18
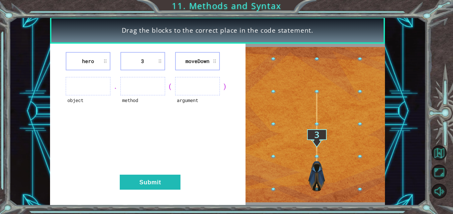
click at [93, 85] on ul at bounding box center [88, 86] width 45 height 18
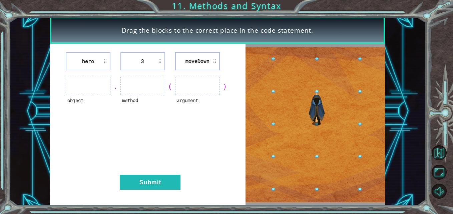
click at [108, 62] on li "hero" at bounding box center [88, 61] width 45 height 18
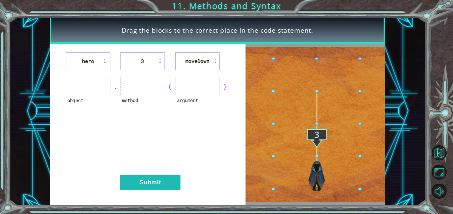
click at [108, 62] on li "hero" at bounding box center [88, 61] width 45 height 18
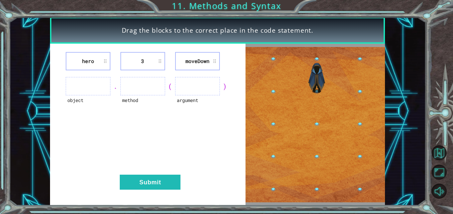
click at [108, 62] on li "hero" at bounding box center [88, 61] width 45 height 18
click at [144, 56] on li "3" at bounding box center [142, 61] width 45 height 18
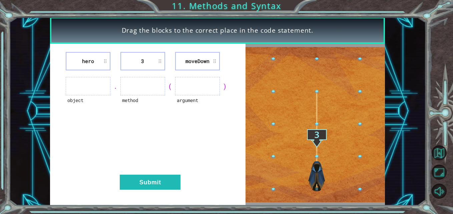
click at [144, 56] on li "3" at bounding box center [142, 61] width 45 height 18
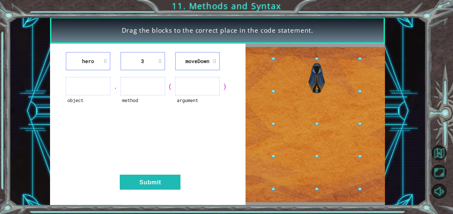
click at [210, 63] on li "moveDown" at bounding box center [197, 61] width 45 height 18
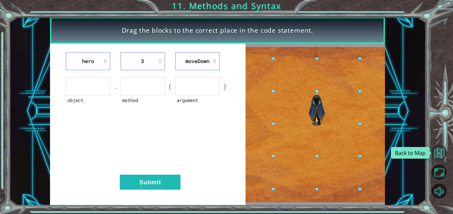
click at [439, 156] on button "Back to Map" at bounding box center [438, 152] width 15 height 15
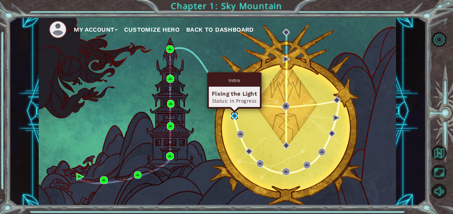
click at [234, 114] on img at bounding box center [234, 115] width 7 height 7
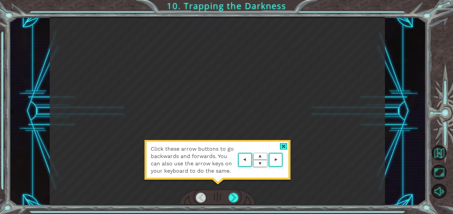
click at [284, 160] on area at bounding box center [284, 160] width 0 height 0
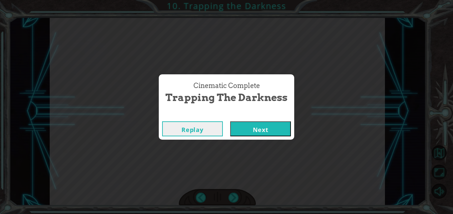
click at [270, 128] on button "Next" at bounding box center [260, 128] width 61 height 15
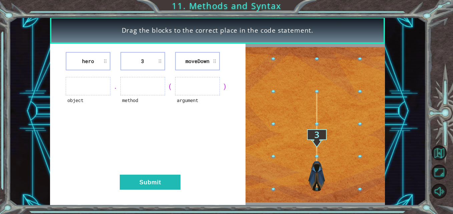
click at [159, 63] on li "3" at bounding box center [142, 61] width 45 height 18
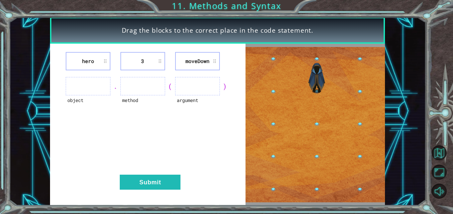
click at [159, 63] on li "3" at bounding box center [142, 61] width 45 height 18
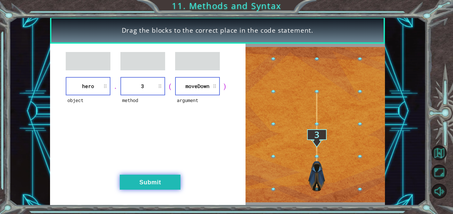
click at [144, 179] on button "Submit" at bounding box center [150, 182] width 61 height 15
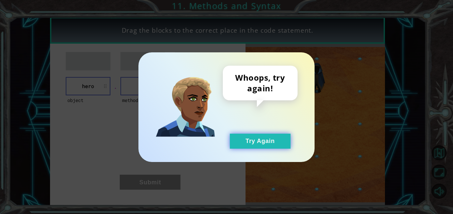
click at [243, 144] on button "Try Again" at bounding box center [260, 141] width 61 height 15
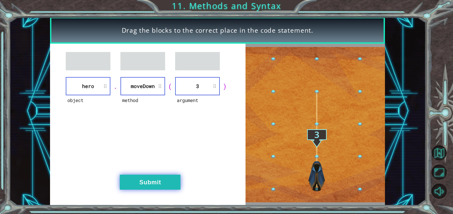
click at [147, 177] on button "Submit" at bounding box center [150, 182] width 61 height 15
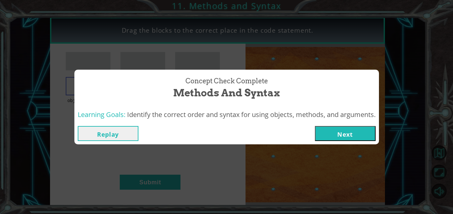
click at [340, 133] on button "Next" at bounding box center [345, 133] width 61 height 15
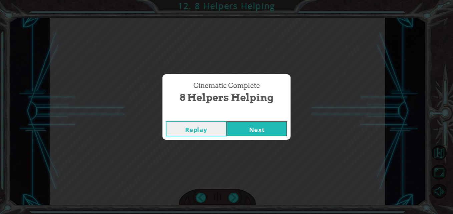
click at [263, 132] on button "Next" at bounding box center [256, 128] width 61 height 15
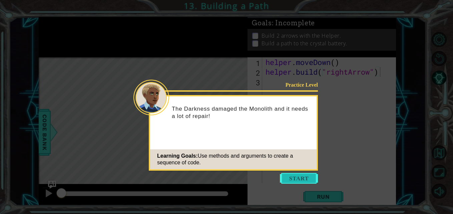
click at [296, 178] on button "Start" at bounding box center [299, 178] width 38 height 11
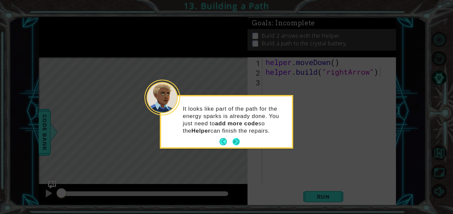
click at [235, 139] on button "Next" at bounding box center [235, 141] width 7 height 7
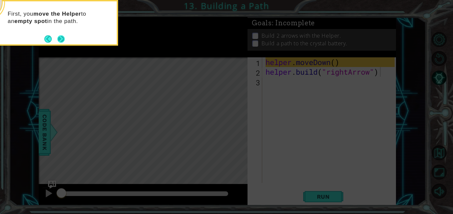
click at [63, 42] on button "Next" at bounding box center [60, 38] width 7 height 7
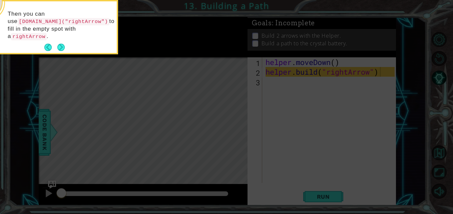
click at [63, 44] on button "Next" at bounding box center [60, 47] width 7 height 7
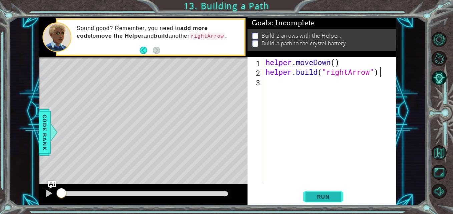
click at [316, 199] on span "Run" at bounding box center [323, 196] width 26 height 7
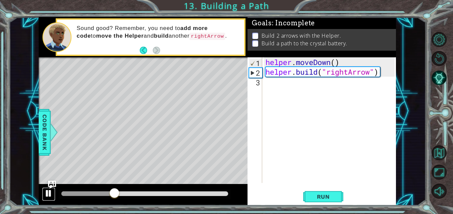
click at [49, 195] on div at bounding box center [48, 193] width 9 height 9
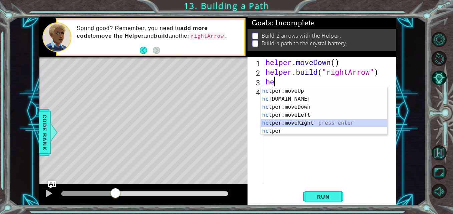
click at [314, 121] on div "he lper.moveUp press enter he [DOMAIN_NAME] press enter he lper.moveDown press …" at bounding box center [324, 119] width 126 height 64
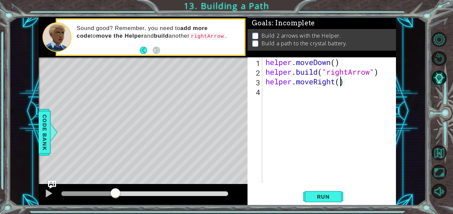
scroll to position [0, 3]
click at [352, 83] on div "helper . moveDown ( ) helper . build ( "rightArrow" ) helper . moveRight ( 2 )" at bounding box center [330, 129] width 133 height 145
click at [345, 83] on div "helper . moveDown ( ) helper . build ( "rightArrow" ) helper . moveRight ( 2 )" at bounding box center [330, 129] width 133 height 145
type textarea "helper.moveRight(3)"
click at [358, 86] on div "helper . moveDown ( ) helper . build ( "rightArrow" ) helper . moveRight ( 3 )" at bounding box center [330, 129] width 133 height 145
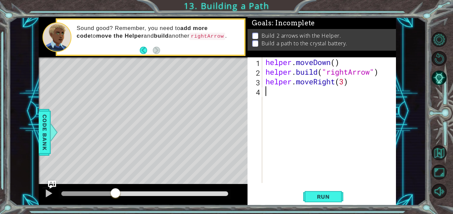
scroll to position [0, 0]
click at [354, 80] on div "helper . moveDown ( ) helper . build ( "rightArrow" ) helper . moveRight ( 3 )" at bounding box center [330, 129] width 133 height 145
click at [327, 194] on span "Run" at bounding box center [323, 196] width 26 height 7
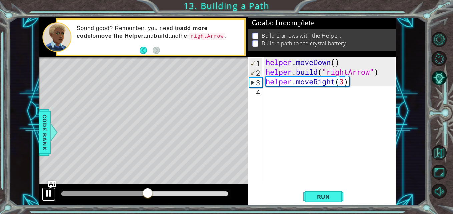
click at [48, 196] on div at bounding box center [48, 193] width 9 height 9
click at [354, 81] on div "helper . moveDown ( ) helper . build ( "rightArrow" ) helper . moveRight ( 3 )" at bounding box center [330, 129] width 133 height 145
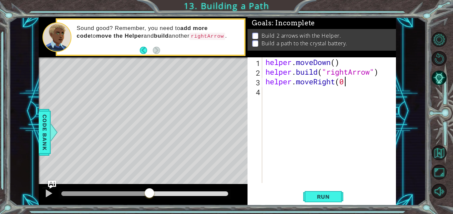
scroll to position [0, 3]
type textarea "helper.moveRight()"
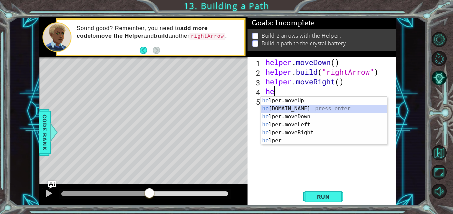
click at [301, 109] on div "he lper.moveUp press enter he [DOMAIN_NAME] press enter he lper.moveDown press …" at bounding box center [324, 129] width 126 height 64
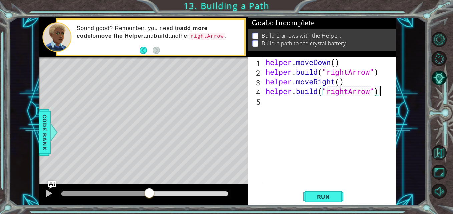
click at [381, 90] on div "helper . moveDown ( ) helper . build ( "rightArrow" ) helper . moveRight ( ) he…" at bounding box center [330, 129] width 133 height 145
click at [320, 200] on span "Run" at bounding box center [323, 196] width 26 height 7
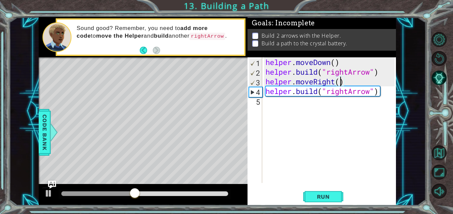
click at [340, 82] on div "helper . moveDown ( ) helper . build ( "rightArrow" ) helper . moveRight ( ) he…" at bounding box center [330, 129] width 133 height 145
click at [331, 197] on span "Run" at bounding box center [323, 196] width 26 height 7
click at [316, 194] on span "Run" at bounding box center [323, 196] width 26 height 7
click at [49, 192] on div at bounding box center [48, 193] width 9 height 9
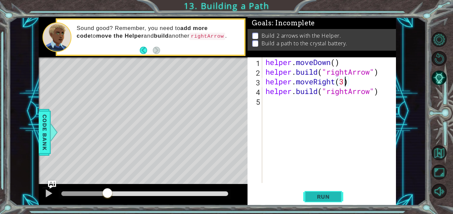
type textarea "helper.moveRight(3)"
click at [320, 195] on span "Run" at bounding box center [323, 196] width 26 height 7
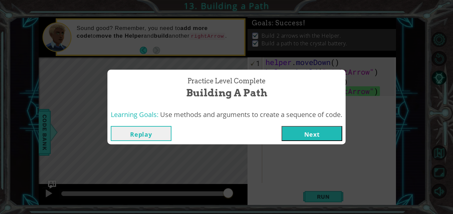
click at [305, 135] on button "Next" at bounding box center [311, 133] width 61 height 15
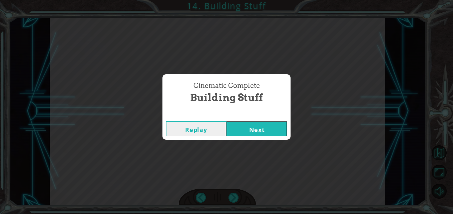
click at [276, 131] on button "Next" at bounding box center [256, 128] width 61 height 15
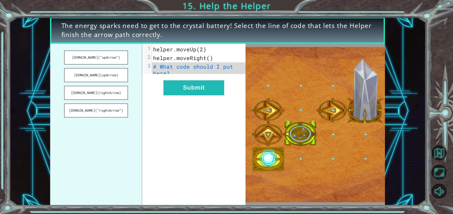
drag, startPoint x: 98, startPoint y: 109, endPoint x: 189, endPoint y: 71, distance: 98.2
click at [189, 71] on div "[DOMAIN_NAME](“upArrow”) [DOMAIN_NAME](upArrow) [DOMAIN_NAME](rightArrow) [DOMA…" at bounding box center [148, 125] width 196 height 162
click at [189, 71] on pre "# What code should I put here?" at bounding box center [201, 69] width 98 height 15
click at [112, 110] on button "[DOMAIN_NAME](“rightArrow”)" at bounding box center [96, 110] width 64 height 14
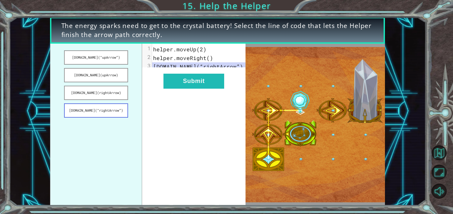
click at [112, 110] on button "[DOMAIN_NAME](“rightArrow”)" at bounding box center [96, 110] width 64 height 14
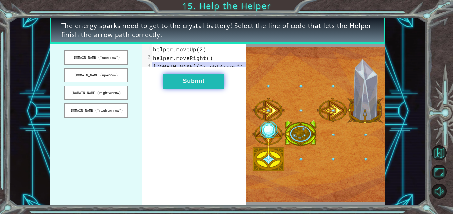
click at [191, 88] on button "Submit" at bounding box center [193, 81] width 61 height 15
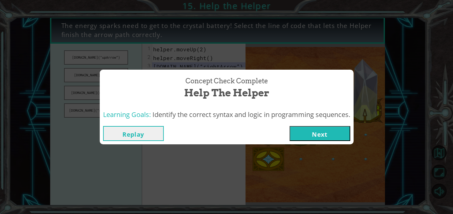
click at [302, 134] on button "Next" at bounding box center [319, 133] width 61 height 15
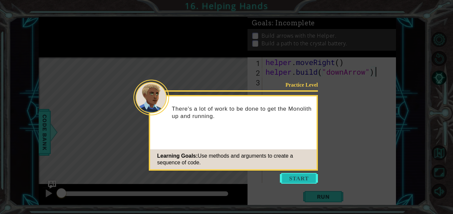
click at [295, 175] on button "Start" at bounding box center [299, 178] width 38 height 11
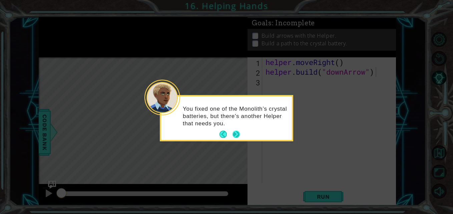
click at [236, 135] on button "Next" at bounding box center [235, 134] width 7 height 7
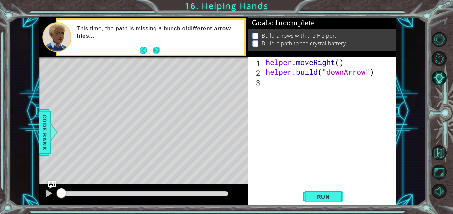
click at [155, 47] on button "Next" at bounding box center [156, 50] width 7 height 7
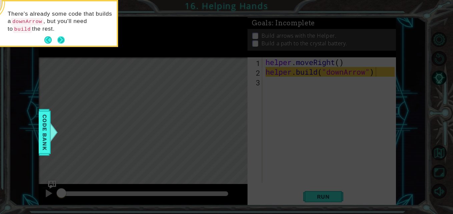
click at [66, 39] on div "There's already some code that builds a downArrow , but you'll need to build th…" at bounding box center [51, 25] width 131 height 42
click at [62, 39] on button "Next" at bounding box center [60, 39] width 7 height 7
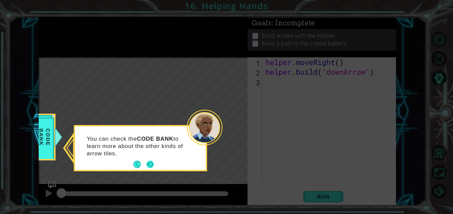
click at [151, 164] on button "Next" at bounding box center [149, 164] width 7 height 7
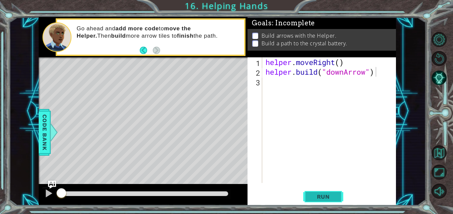
click at [334, 199] on span "Run" at bounding box center [323, 196] width 26 height 7
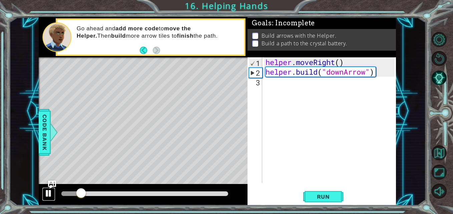
click at [52, 193] on div at bounding box center [48, 193] width 9 height 9
click at [314, 82] on div "helper . moveRight ( ) helper . build ( "downArrow" )" at bounding box center [330, 129] width 133 height 145
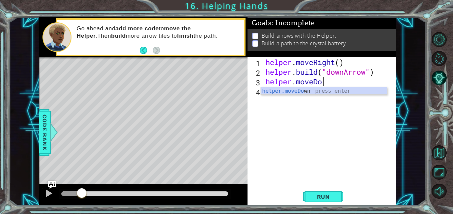
scroll to position [0, 2]
type textarea "helper.moveDowm"
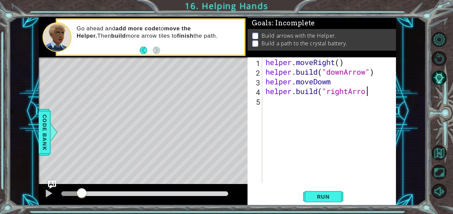
scroll to position [0, 4]
type textarea "[DOMAIN_NAME]("rightArrow)"
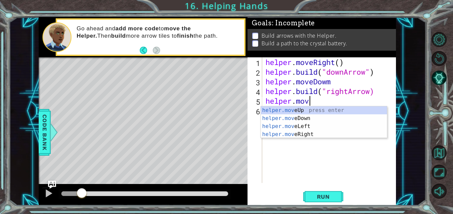
scroll to position [0, 2]
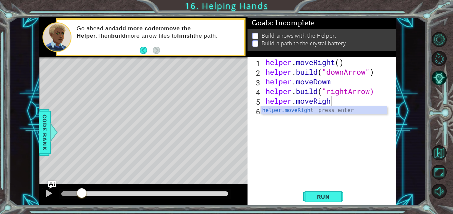
type textarea "helper.moveRight"
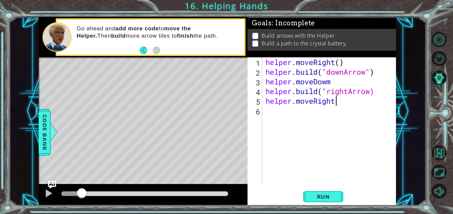
click at [341, 99] on div "helper . moveRight ( ) helper . build ( "downArrow" ) helper . moveDowm helper …" at bounding box center [330, 129] width 133 height 145
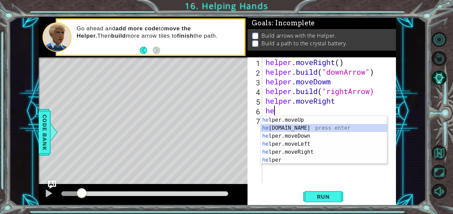
click at [312, 129] on div "he lper.moveUp press enter he [DOMAIN_NAME] press enter he lper.moveDown press …" at bounding box center [324, 148] width 126 height 64
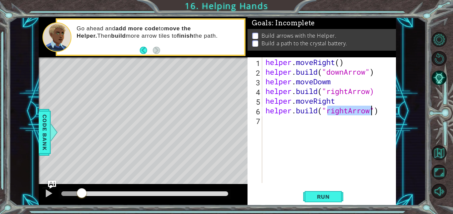
click at [336, 83] on div "helper . moveRight ( ) helper . build ( "downArrow" ) helper . moveDowm helper …" at bounding box center [330, 129] width 133 height 145
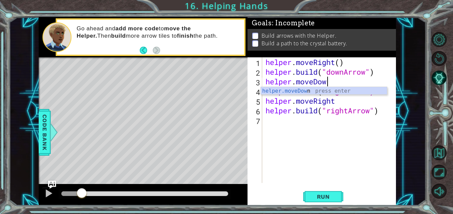
scroll to position [0, 3]
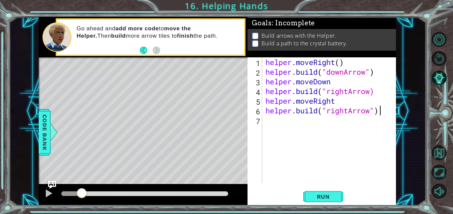
click at [385, 115] on div "helper . moveRight ( ) helper . build ( "downArrow" ) helper . moveDown helper …" at bounding box center [330, 129] width 133 height 145
type textarea "[DOMAIN_NAME]("rightArrow")"
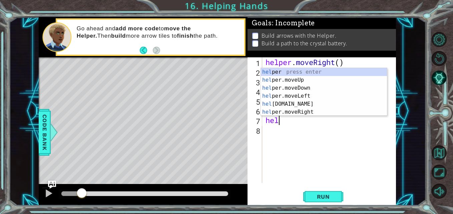
scroll to position [0, 0]
click at [303, 110] on div "help er press enter help er.moveUp press enter help er.moveDown press enter hel…" at bounding box center [324, 100] width 126 height 64
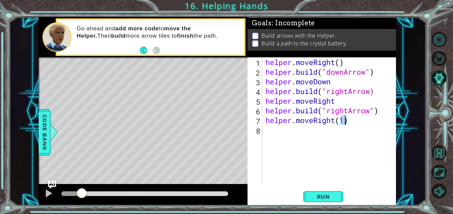
type textarea "helper.moveRight()"
click at [349, 121] on div "helper . moveRight ( ) helper . build ( "downArrow" ) helper . moveDown helper …" at bounding box center [330, 129] width 133 height 145
click at [333, 129] on div "helper . moveRight ( ) helper . build ( "downArrow" ) helper . moveDown helper …" at bounding box center [330, 129] width 133 height 145
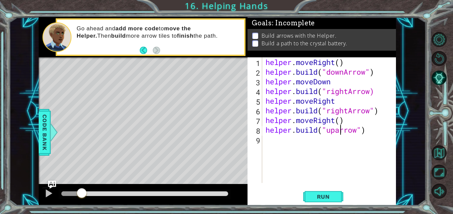
click at [339, 130] on div "helper . moveRight ( ) helper . build ( "downArrow" ) helper . moveDown helper …" at bounding box center [330, 129] width 133 height 145
click at [321, 197] on span "Run" at bounding box center [323, 196] width 26 height 7
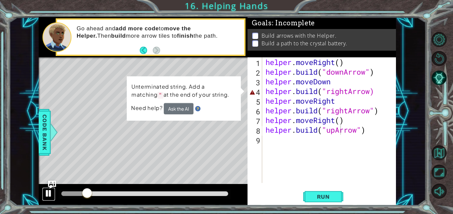
click at [48, 194] on div at bounding box center [48, 193] width 9 height 9
click at [371, 93] on div "helper . moveRight ( ) helper . build ( "downArrow" ) helper . moveDown helper …" at bounding box center [330, 129] width 133 height 145
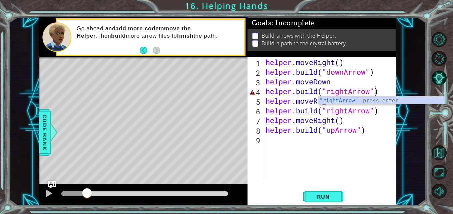
scroll to position [0, 5]
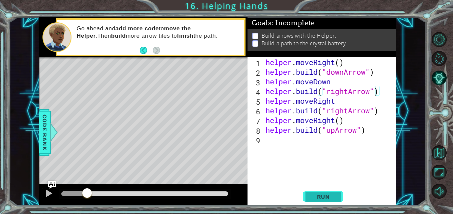
click at [321, 198] on span "Run" at bounding box center [323, 196] width 26 height 7
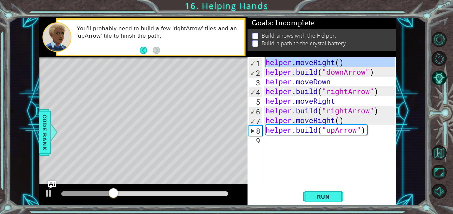
click at [258, 64] on div "1" at bounding box center [255, 63] width 13 height 10
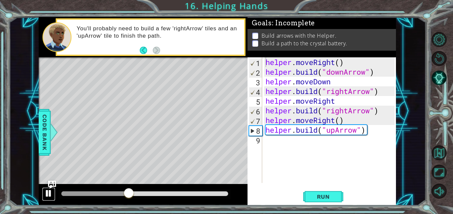
click at [49, 192] on div at bounding box center [48, 193] width 9 height 9
click at [320, 198] on span "Run" at bounding box center [323, 196] width 26 height 7
click at [45, 193] on div at bounding box center [48, 193] width 9 height 9
click at [338, 84] on div "helper . moveRight ( ) helper . build ( "downArrow" ) helper . moveDown helper …" at bounding box center [330, 129] width 133 height 145
type textarea "helper.moveDown"
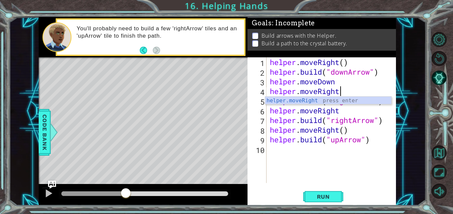
scroll to position [0, 3]
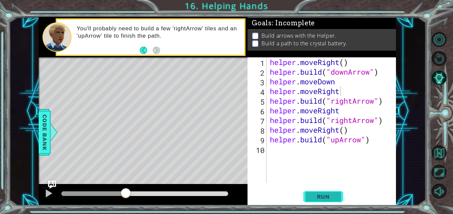
click at [316, 195] on span "Run" at bounding box center [323, 196] width 26 height 7
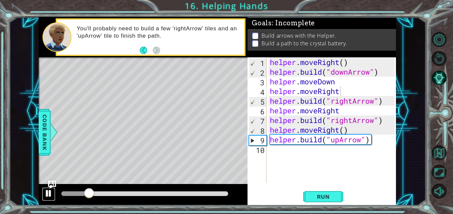
click at [52, 193] on div at bounding box center [48, 193] width 9 height 9
click at [344, 95] on div "helper . moveRight ( ) helper . build ( "downArrow" ) helper . moveDown helper …" at bounding box center [332, 129] width 129 height 145
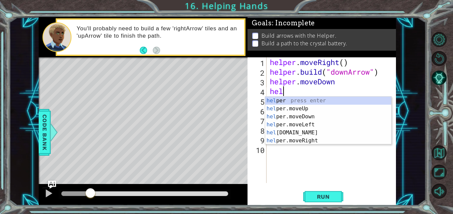
scroll to position [0, 0]
type textarea "h"
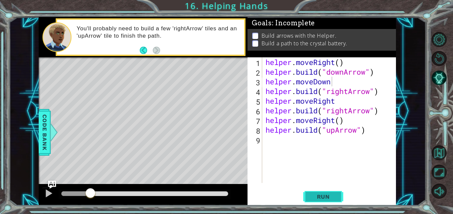
click at [325, 194] on span "Run" at bounding box center [323, 196] width 26 height 7
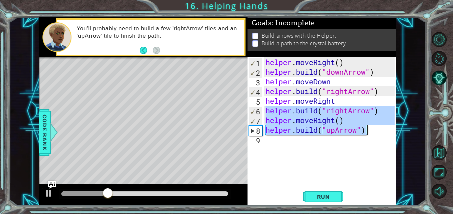
drag, startPoint x: 266, startPoint y: 112, endPoint x: 371, endPoint y: 134, distance: 107.4
click at [371, 134] on div "helper . moveRight ( ) helper . build ( "downArrow" ) helper . moveDown helper …" at bounding box center [331, 129] width 134 height 145
type textarea "helper.moveRight() [DOMAIN_NAME]("upArrow")"
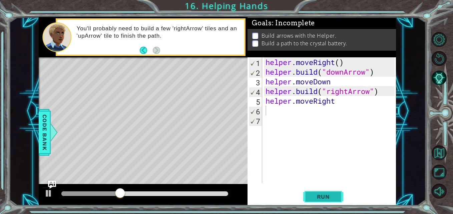
click at [333, 197] on span "Run" at bounding box center [323, 196] width 26 height 7
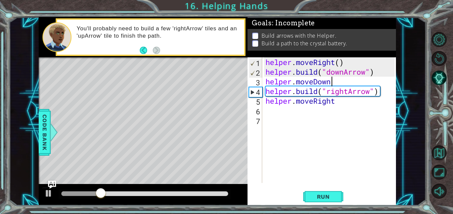
click at [337, 85] on div "helper . moveRight ( ) helper . build ( "downArrow" ) helper . moveDown helper …" at bounding box center [331, 129] width 134 height 145
click at [343, 102] on div "helper . moveRight ( ) helper . build ( "downArrow" ) helper . moveDown ( ) hel…" at bounding box center [331, 129] width 134 height 145
type textarea "helper.moveRight()"
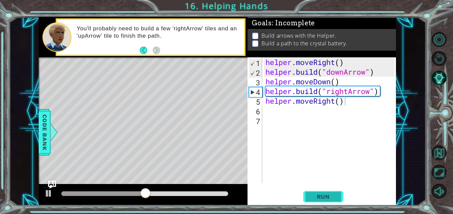
click at [327, 194] on span "Run" at bounding box center [323, 196] width 26 height 7
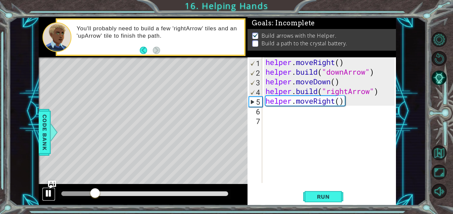
click at [43, 194] on button at bounding box center [48, 194] width 13 height 14
click at [355, 103] on div "helper . moveRight ( ) helper . build ( "downArrow" ) helper . moveDown ( ) hel…" at bounding box center [331, 129] width 134 height 145
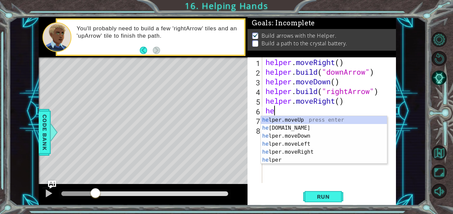
scroll to position [0, 0]
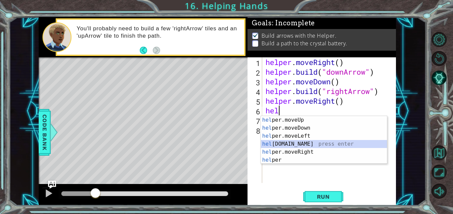
click at [304, 142] on div "hel per.moveUp press enter hel per.moveDown press enter hel per.moveLeft press …" at bounding box center [324, 148] width 126 height 64
type textarea "[DOMAIN_NAME]("rightArrow")"
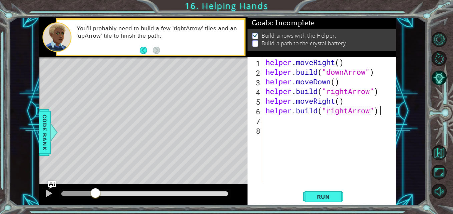
click at [384, 113] on div "helper . moveRight ( ) helper . build ( "downArrow" ) helper . moveDown ( ) hel…" at bounding box center [331, 129] width 134 height 145
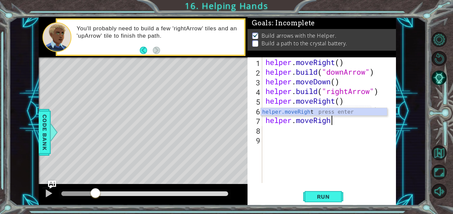
scroll to position [0, 3]
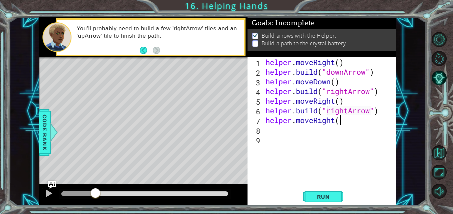
type textarea "helper.moveRight()"
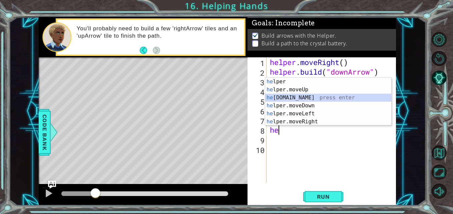
click at [314, 96] on div "he lper press enter he lper.moveUp press enter he [DOMAIN_NAME] press enter he …" at bounding box center [328, 110] width 126 height 64
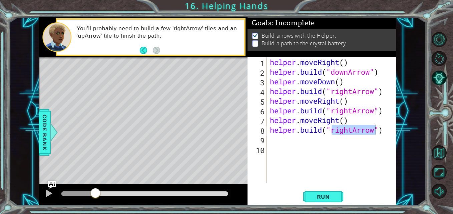
click at [350, 131] on div "helper . moveRight ( ) helper . build ( "downArrow" ) helper . moveDown ( ) hel…" at bounding box center [331, 120] width 126 height 126
click at [352, 131] on div "helper . moveRight ( ) helper . build ( "downArrow" ) helper . moveDown ( ) hel…" at bounding box center [332, 129] width 129 height 145
type textarea "[DOMAIN_NAME]("upArrow")"
click at [328, 195] on span "Run" at bounding box center [323, 196] width 26 height 7
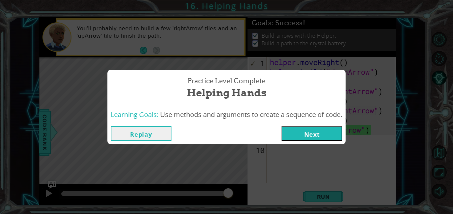
click at [307, 136] on button "Next" at bounding box center [311, 133] width 61 height 15
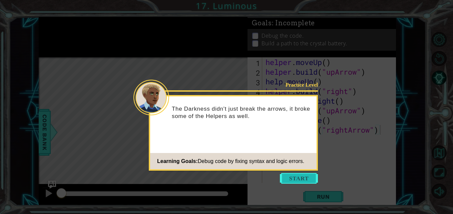
click at [301, 174] on button "Start" at bounding box center [299, 178] width 38 height 11
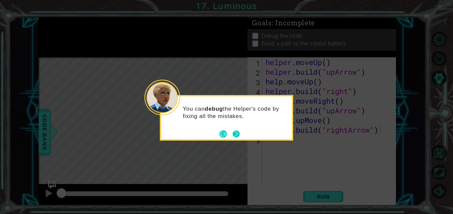
click at [235, 135] on button "Next" at bounding box center [236, 134] width 8 height 8
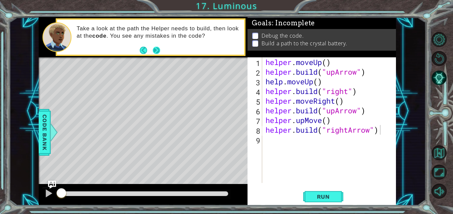
click at [156, 51] on button "Next" at bounding box center [156, 50] width 7 height 7
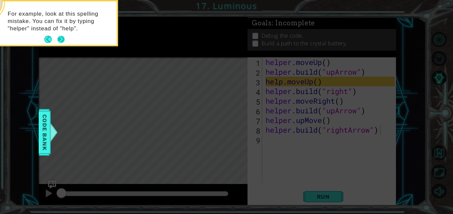
click at [66, 37] on div "For example, look at this spelling mistake. You can fix it by typing "helper" i…" at bounding box center [51, 24] width 131 height 41
click at [64, 38] on button "Next" at bounding box center [60, 39] width 7 height 7
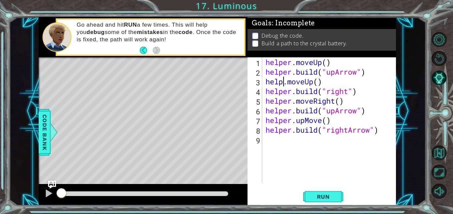
click at [282, 82] on div "helper . moveUp ( ) helper . build ( "upArrow" ) help . moveUp ( ) helper . bui…" at bounding box center [330, 129] width 133 height 145
click at [337, 80] on div "helper . moveUp ( ) helper . build ( "upArrow" ) helper . moveUp ( ) helper . b…" at bounding box center [330, 129] width 133 height 145
click at [352, 93] on div "helper . moveUp ( ) helper . build ( "upArrow" ) helper . moveUp ( ) helper . b…" at bounding box center [330, 129] width 133 height 145
click at [348, 93] on div "helper . moveUp ( ) helper . build ( "upArrow" ) helper . moveUp ( ) helper . b…" at bounding box center [330, 129] width 133 height 145
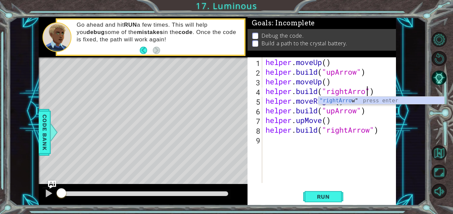
scroll to position [0, 5]
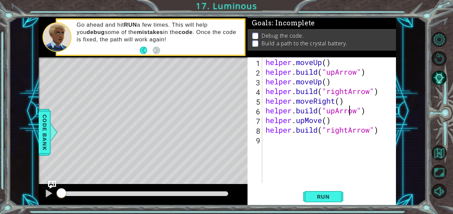
click at [350, 110] on div "helper . moveUp ( ) helper . build ( "upArrow" ) helper . moveUp ( ) helper . b…" at bounding box center [330, 129] width 133 height 145
click at [306, 121] on div "helper . moveUp ( ) helper . build ( "upArrow" ) helper . moveUp ( ) helper . b…" at bounding box center [330, 129] width 133 height 145
click at [322, 121] on div "helper . moveUp ( ) helper . build ( "upArrow" ) helper . moveUp ( ) helper . b…" at bounding box center [330, 129] width 133 height 145
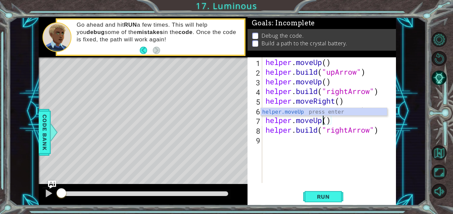
click at [344, 121] on div "helper . moveUp ( ) helper . build ( "upArrow" ) helper . moveUp ( ) helper . b…" at bounding box center [330, 129] width 133 height 145
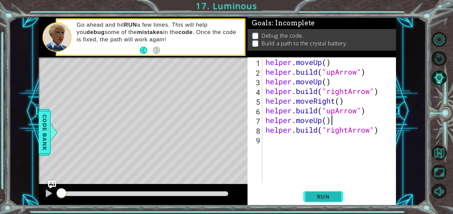
type textarea "helper.moveUp()"
click at [322, 196] on span "Run" at bounding box center [323, 196] width 26 height 7
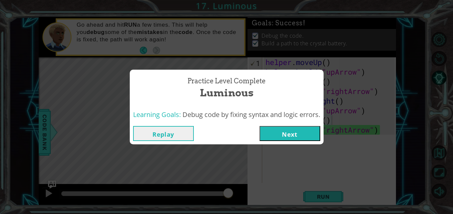
click at [289, 131] on button "Next" at bounding box center [289, 133] width 61 height 15
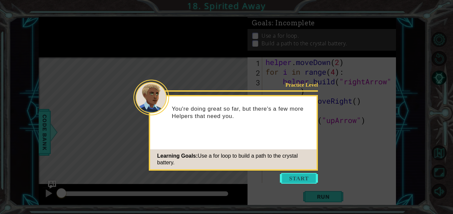
click at [288, 178] on button "Start" at bounding box center [299, 178] width 38 height 11
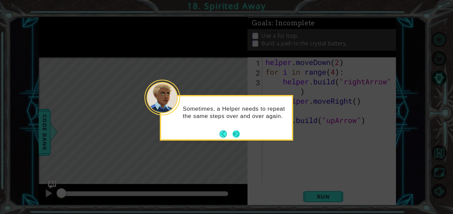
click at [238, 133] on button "Next" at bounding box center [235, 133] width 7 height 7
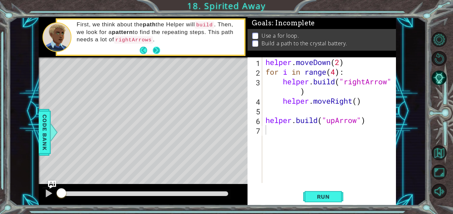
click at [156, 52] on button "Next" at bounding box center [156, 50] width 7 height 7
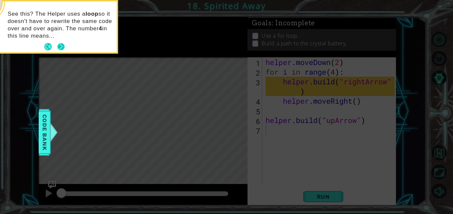
click at [62, 47] on button "Next" at bounding box center [60, 46] width 7 height 7
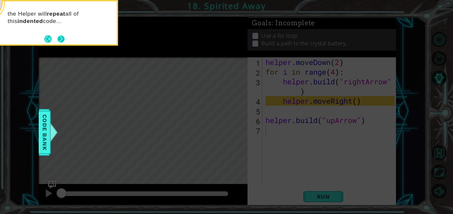
click at [61, 42] on button "Next" at bounding box center [61, 39] width 8 height 8
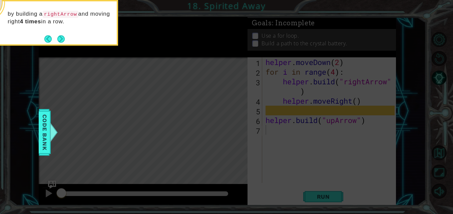
click at [61, 42] on button "Next" at bounding box center [60, 38] width 7 height 7
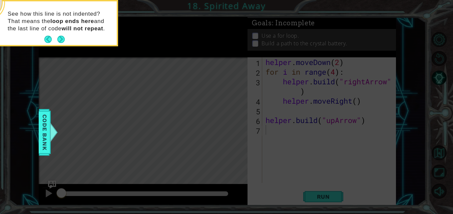
click at [61, 42] on button "Next" at bounding box center [60, 39] width 7 height 7
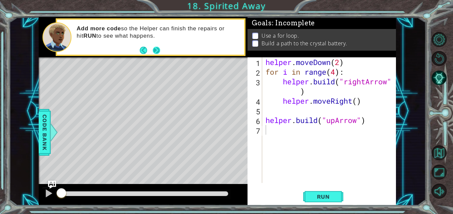
click at [159, 51] on button "Next" at bounding box center [156, 50] width 7 height 7
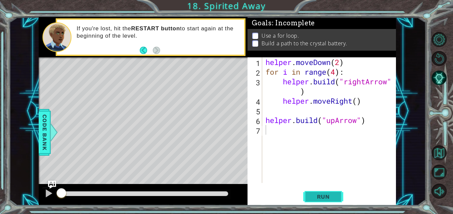
click at [317, 196] on span "Run" at bounding box center [323, 196] width 26 height 7
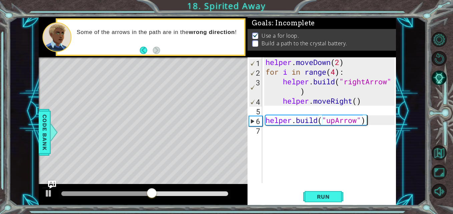
click at [373, 122] on div "helper . moveDown ( 2 ) for i in range ( 4 ) : helper . build ( "rightArrow" ) …" at bounding box center [330, 129] width 133 height 145
type textarea "[DOMAIN_NAME]("upArrow")"
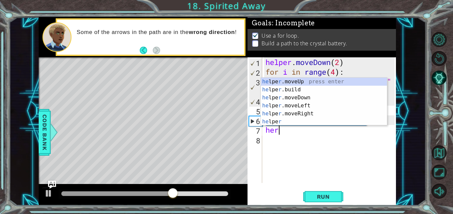
scroll to position [0, 0]
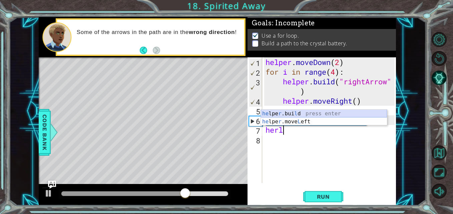
click at [319, 113] on div "he lpe r .[PERSON_NAME] press enter he lpe r .move L eft press enter" at bounding box center [324, 126] width 126 height 32
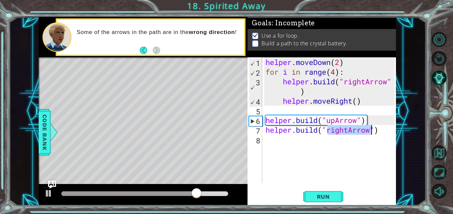
click at [350, 132] on div "helper . moveDown ( 2 ) for i in range ( 4 ) : helper . build ( "rightArrow" ) …" at bounding box center [329, 120] width 130 height 126
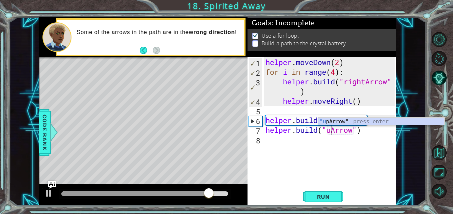
scroll to position [0, 3]
type textarea "[DOMAIN_NAME]("upArrow")"
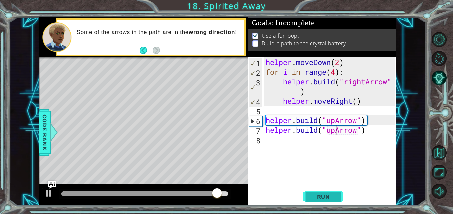
click at [322, 198] on span "Run" at bounding box center [323, 196] width 26 height 7
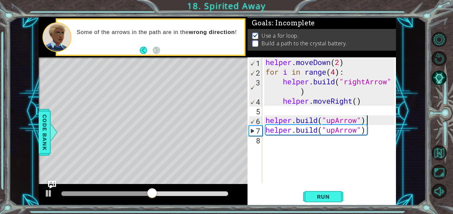
click at [369, 121] on div "helper . moveDown ( 2 ) for i in range ( 4 ) : helper . build ( "rightArrow" ) …" at bounding box center [330, 129] width 133 height 145
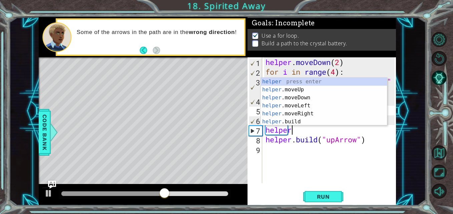
scroll to position [0, 1]
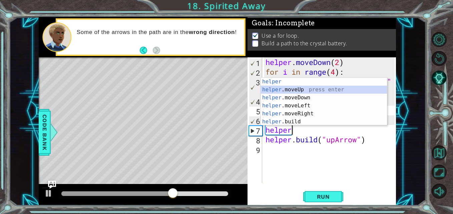
click at [308, 88] on div "helper press enter helper .moveUp press enter helper .moveDown press enter help…" at bounding box center [324, 110] width 126 height 64
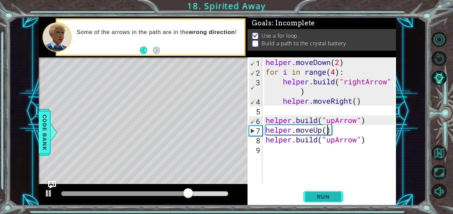
type textarea "helper.moveUp()"
click at [336, 194] on span "Run" at bounding box center [323, 196] width 26 height 7
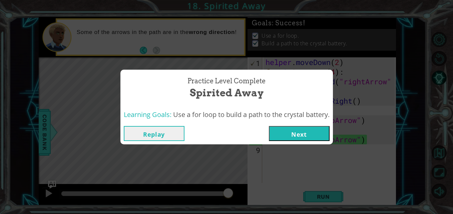
click at [283, 134] on button "Next" at bounding box center [299, 133] width 61 height 15
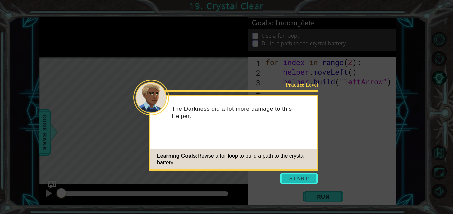
click at [297, 180] on button "Start" at bounding box center [299, 178] width 38 height 11
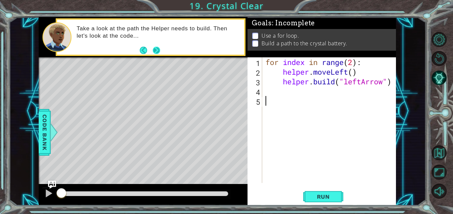
click at [157, 48] on button "Next" at bounding box center [156, 50] width 7 height 7
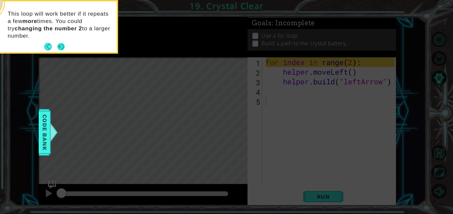
click at [61, 46] on button "Next" at bounding box center [60, 46] width 7 height 7
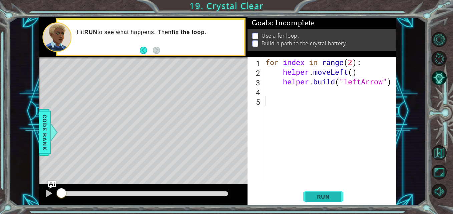
click at [314, 197] on span "Run" at bounding box center [323, 196] width 26 height 7
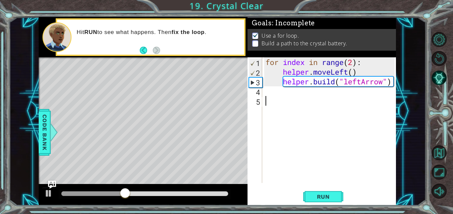
click at [353, 61] on div "for index in range ( 2 ) : helper . moveLeft ( ) helper . build ( "leftArrow" )" at bounding box center [330, 129] width 133 height 145
type textarea "for index in range(4):"
click at [325, 198] on span "Run" at bounding box center [323, 196] width 26 height 7
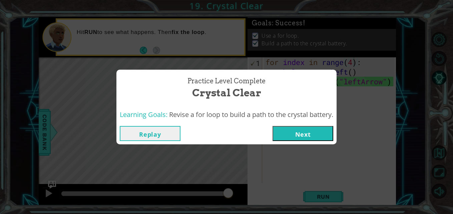
click at [292, 132] on button "Next" at bounding box center [302, 133] width 61 height 15
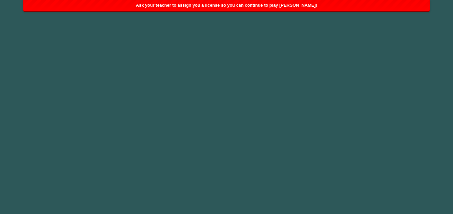
click at [153, 38] on body "1 he ro.moveUp press enter הההההההההההההההההההההההההההההההההההההההההההההההההההה…" at bounding box center [226, 107] width 453 height 214
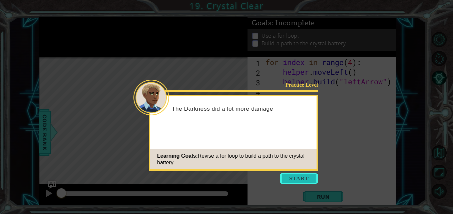
click at [302, 181] on button "Start" at bounding box center [299, 178] width 38 height 11
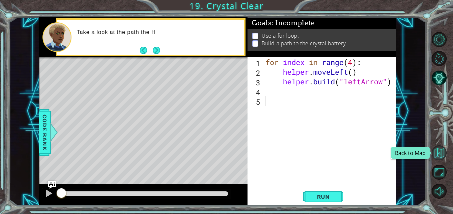
click at [442, 153] on button "Back to Map" at bounding box center [438, 152] width 15 height 15
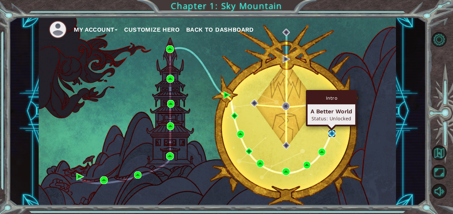
click at [332, 133] on img at bounding box center [331, 133] width 7 height 7
click at [331, 133] on img at bounding box center [331, 133] width 7 height 7
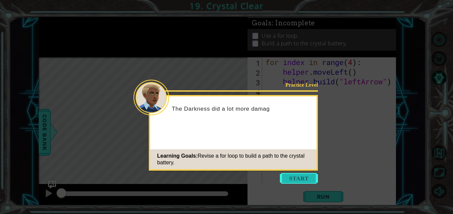
click at [290, 174] on button "Start" at bounding box center [299, 178] width 38 height 11
